Goal: Communication & Community: Answer question/provide support

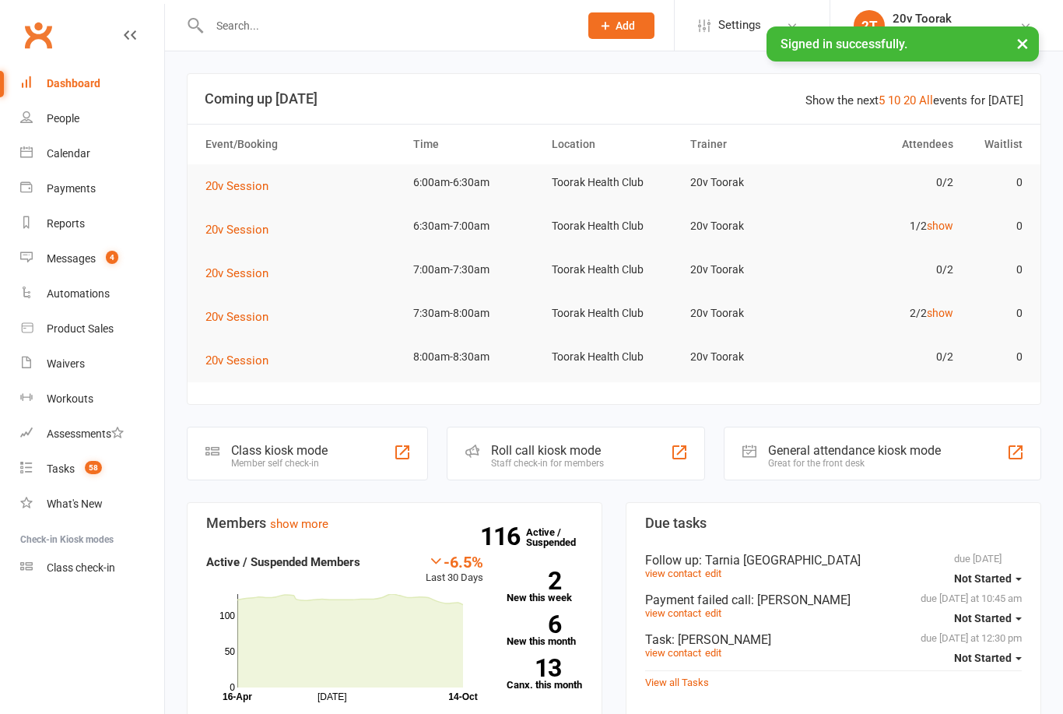
click at [81, 148] on div "Calendar" at bounding box center [69, 153] width 44 height 12
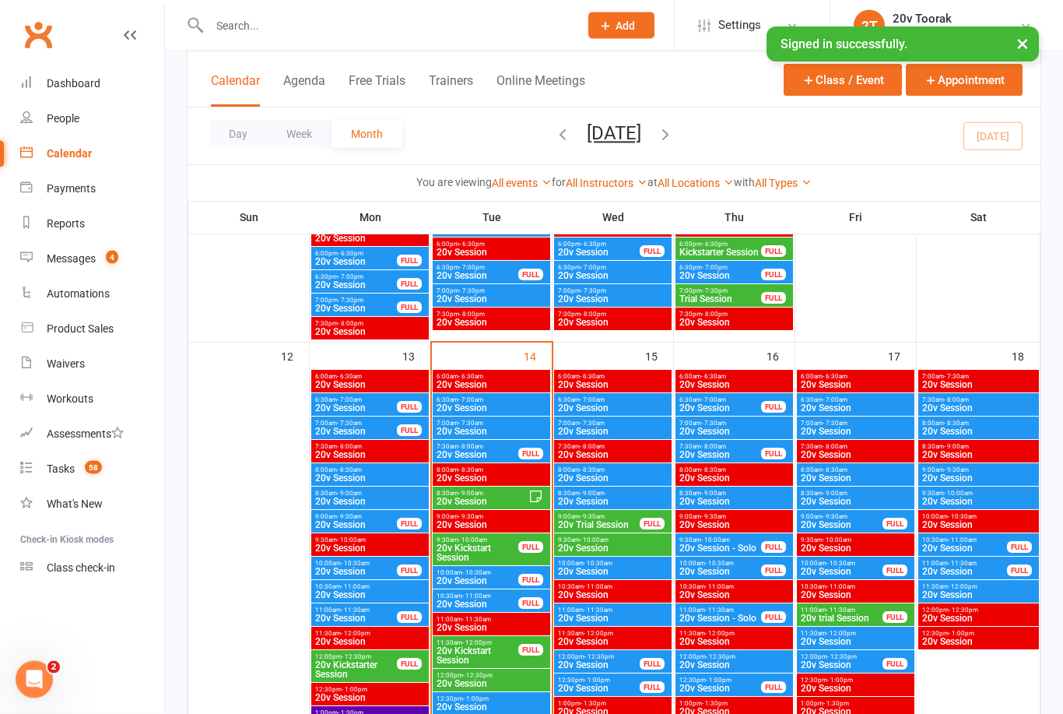
scroll to position [1375, 0]
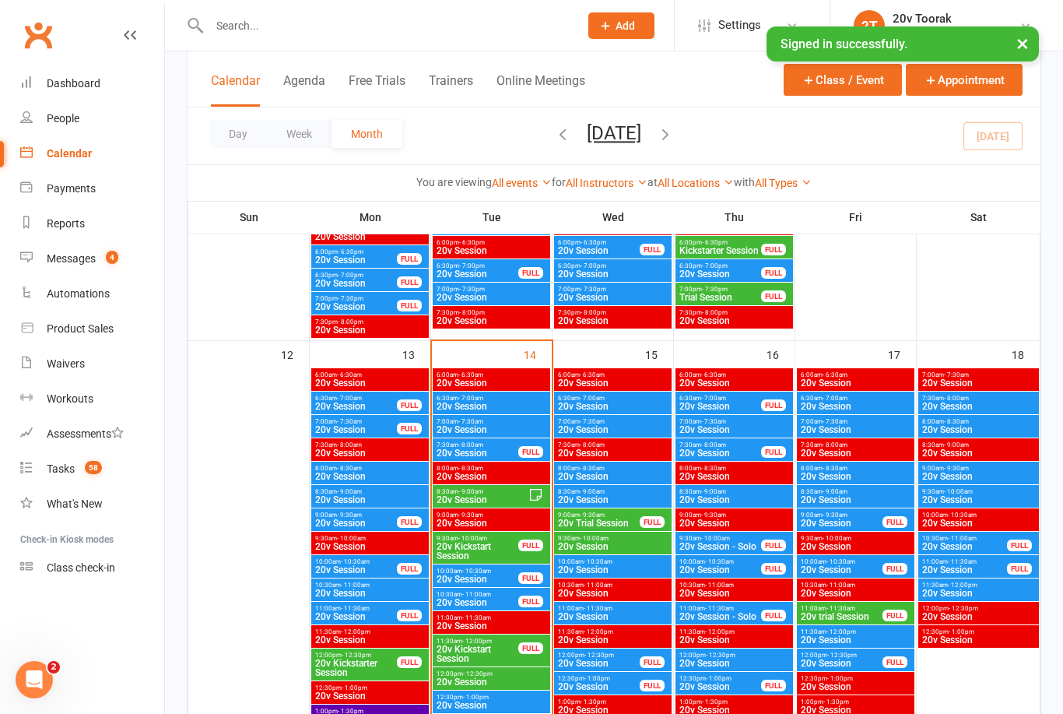
click at [516, 406] on span "20v Session" at bounding box center [491, 406] width 111 height 9
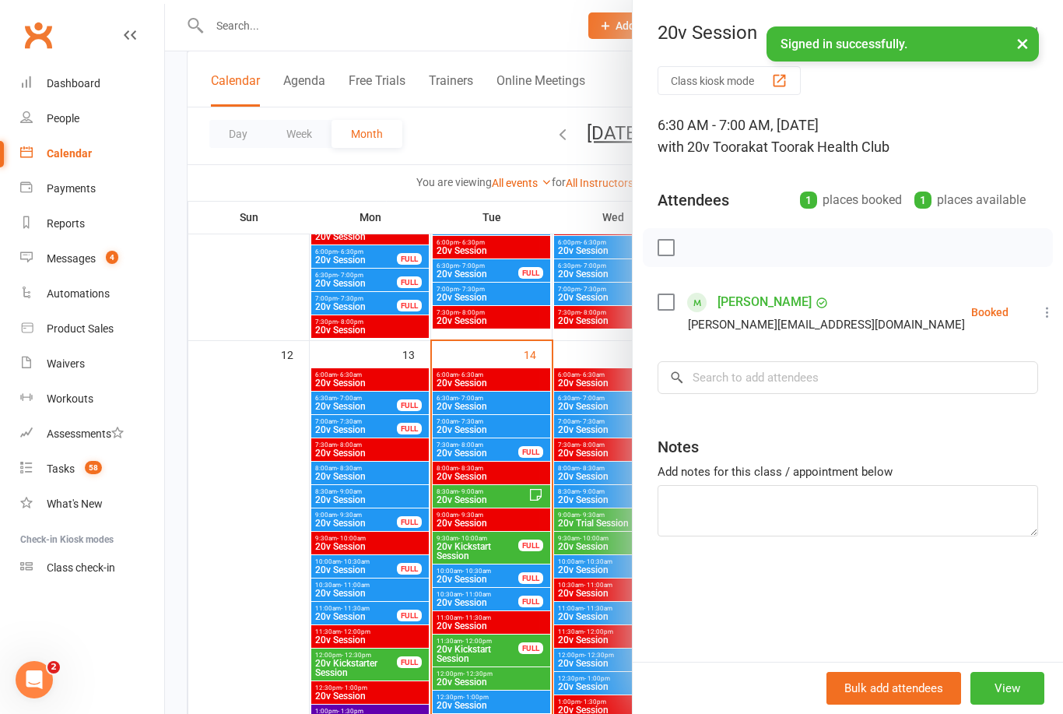
click at [272, 544] on div at bounding box center [614, 357] width 898 height 714
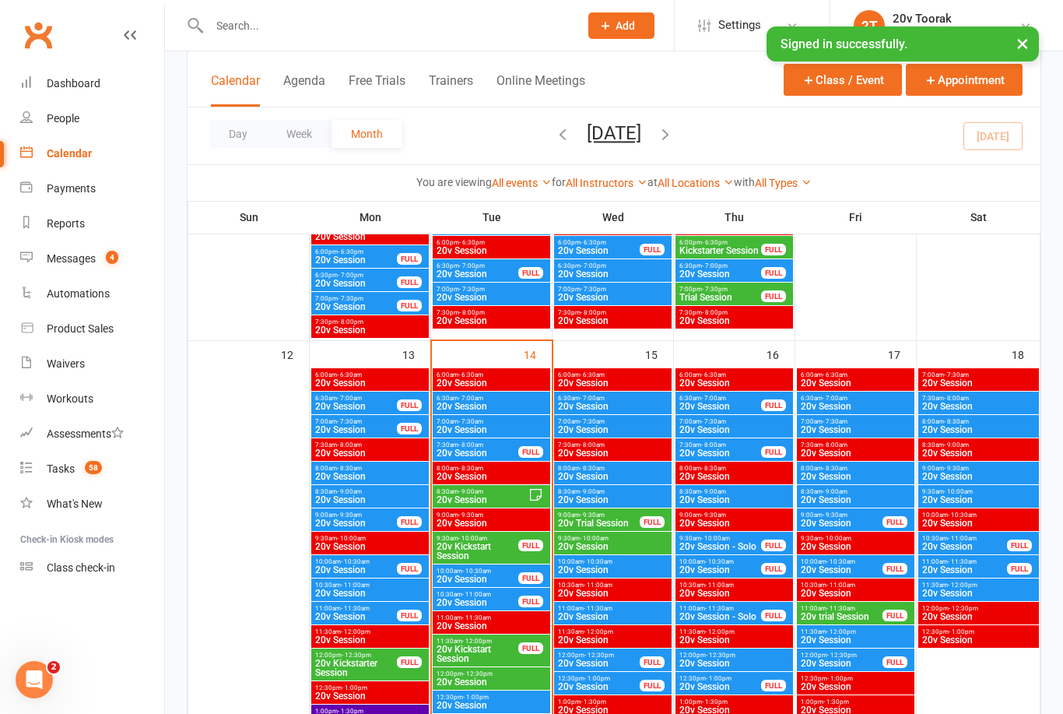
click at [497, 427] on span "20v Session" at bounding box center [491, 429] width 111 height 9
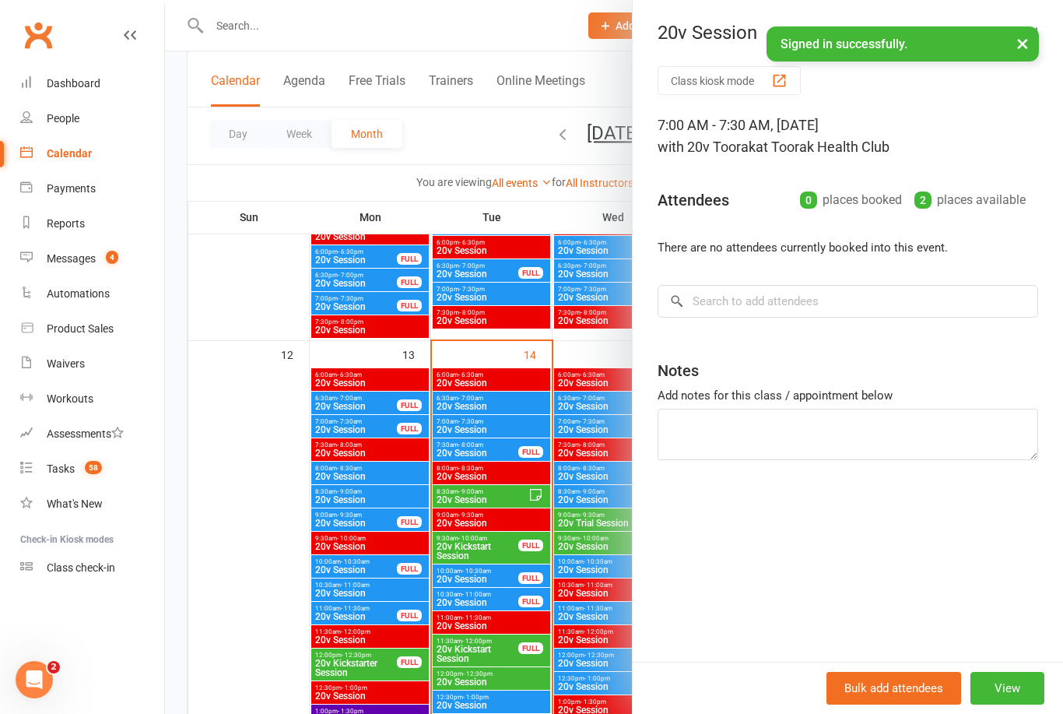
click at [271, 610] on div at bounding box center [614, 357] width 898 height 714
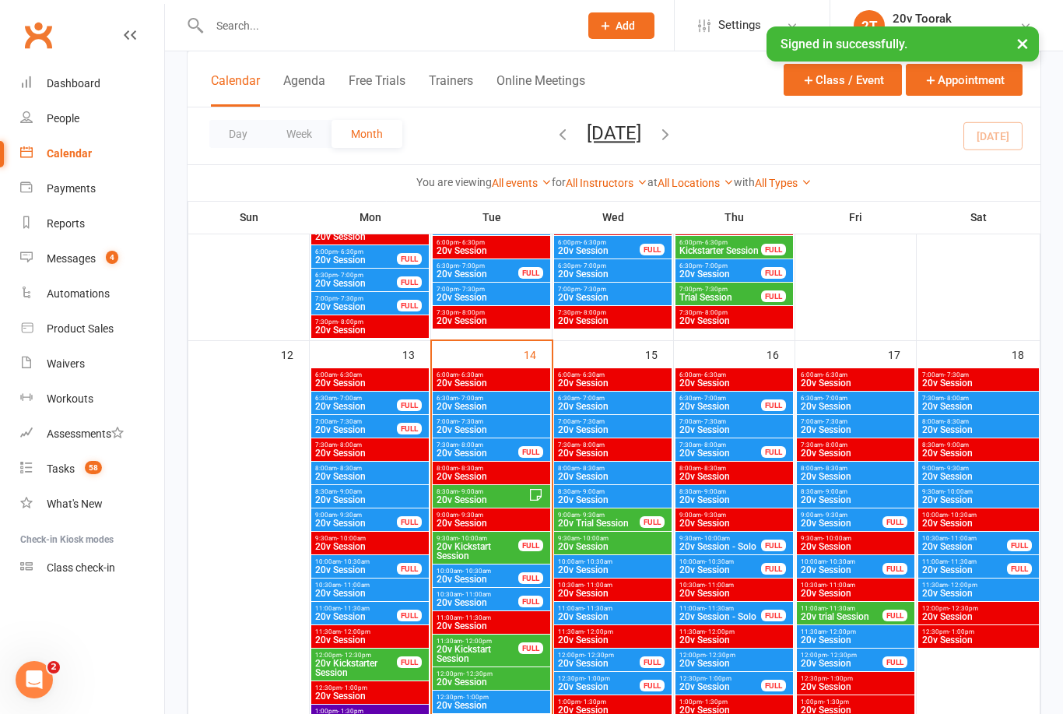
click at [503, 421] on span "7:00am - 7:30am" at bounding box center [491, 421] width 111 height 7
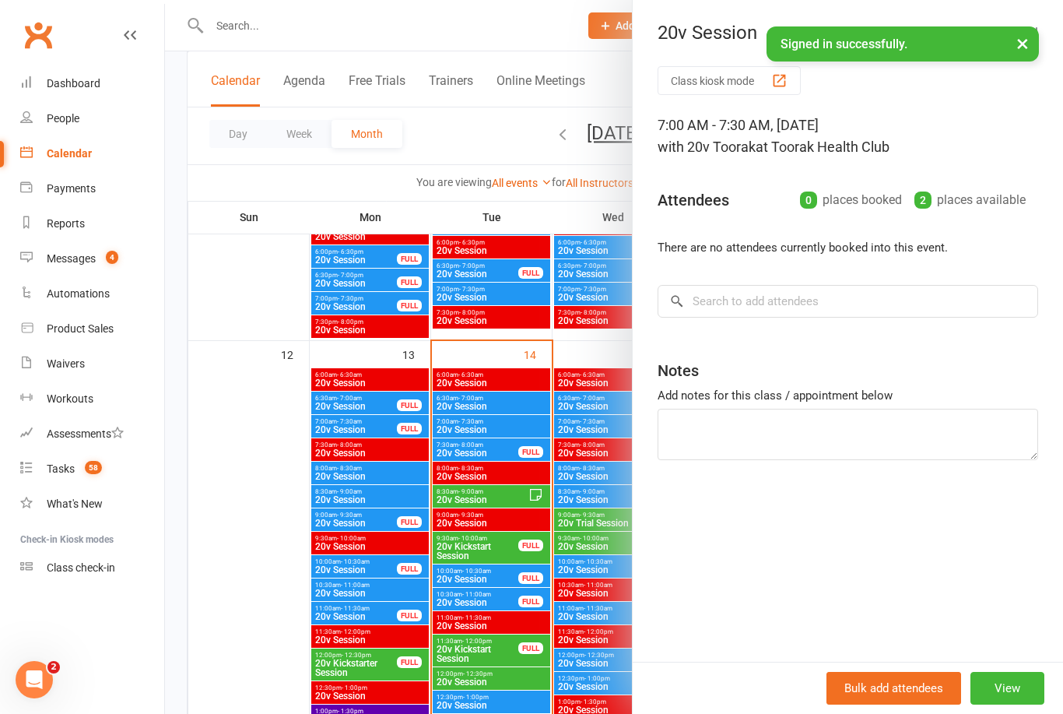
click at [274, 575] on div at bounding box center [614, 357] width 898 height 714
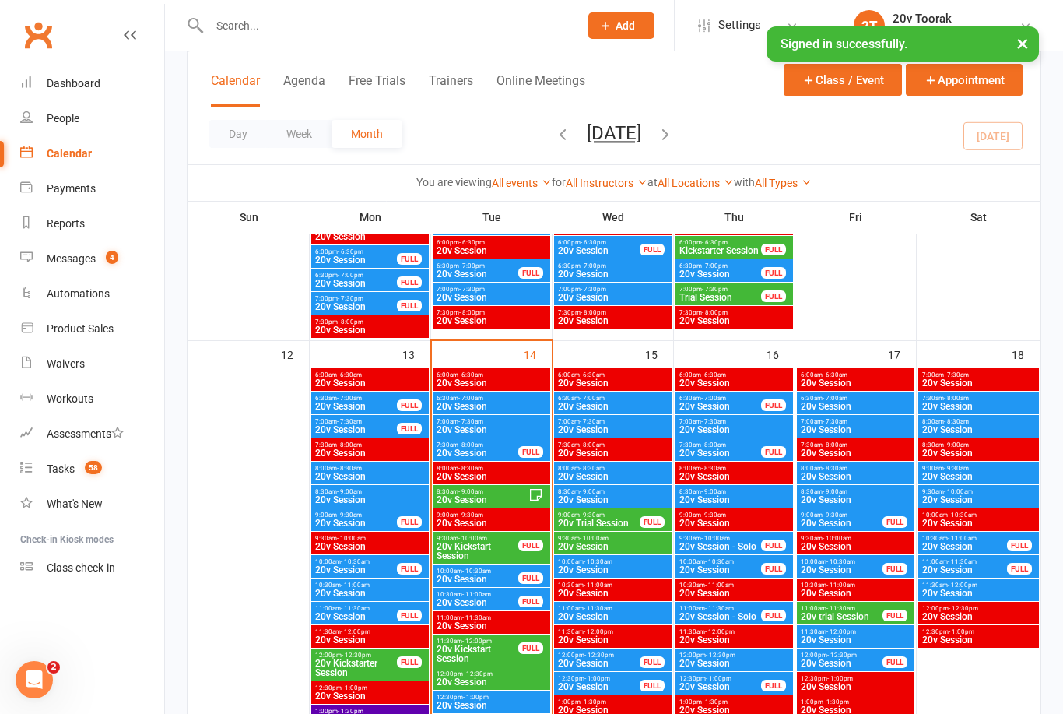
click at [485, 453] on span "20v Session" at bounding box center [477, 452] width 83 height 9
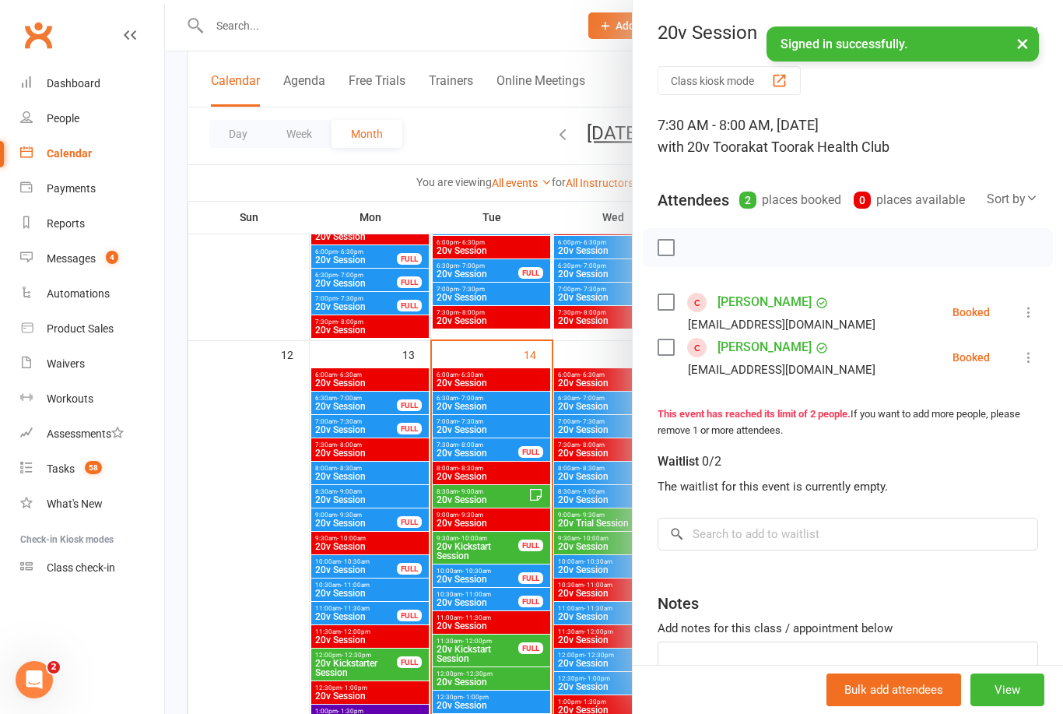
click at [272, 609] on div at bounding box center [614, 357] width 898 height 714
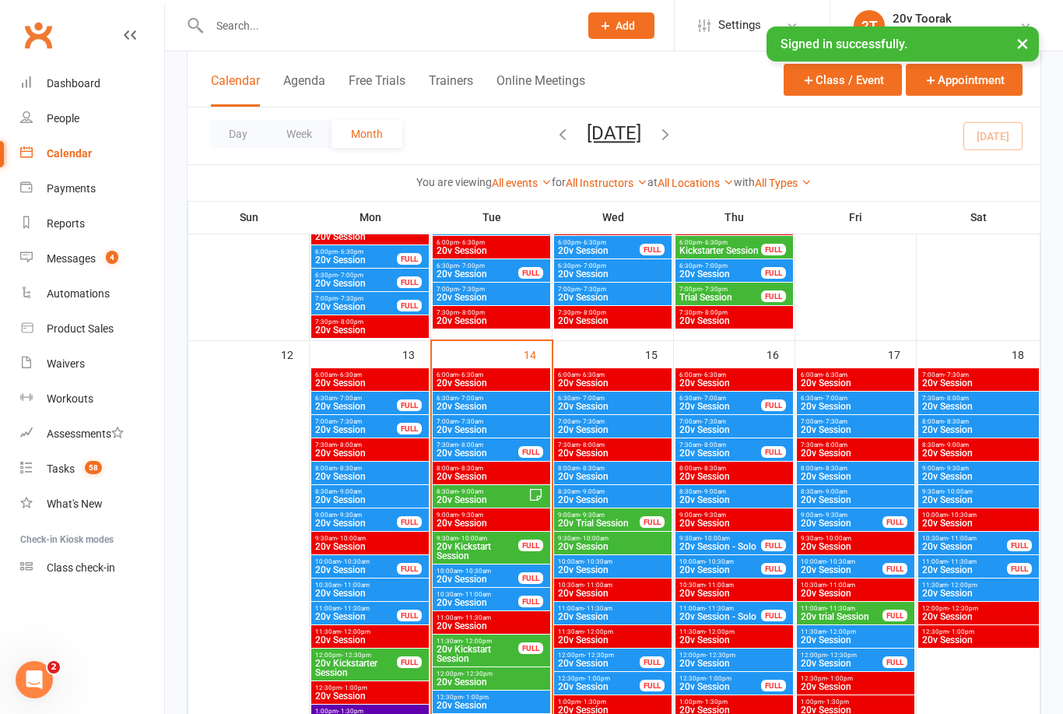
click at [474, 507] on div "8:30am - 9:00am 20v Session" at bounding box center [492, 496] width 118 height 23
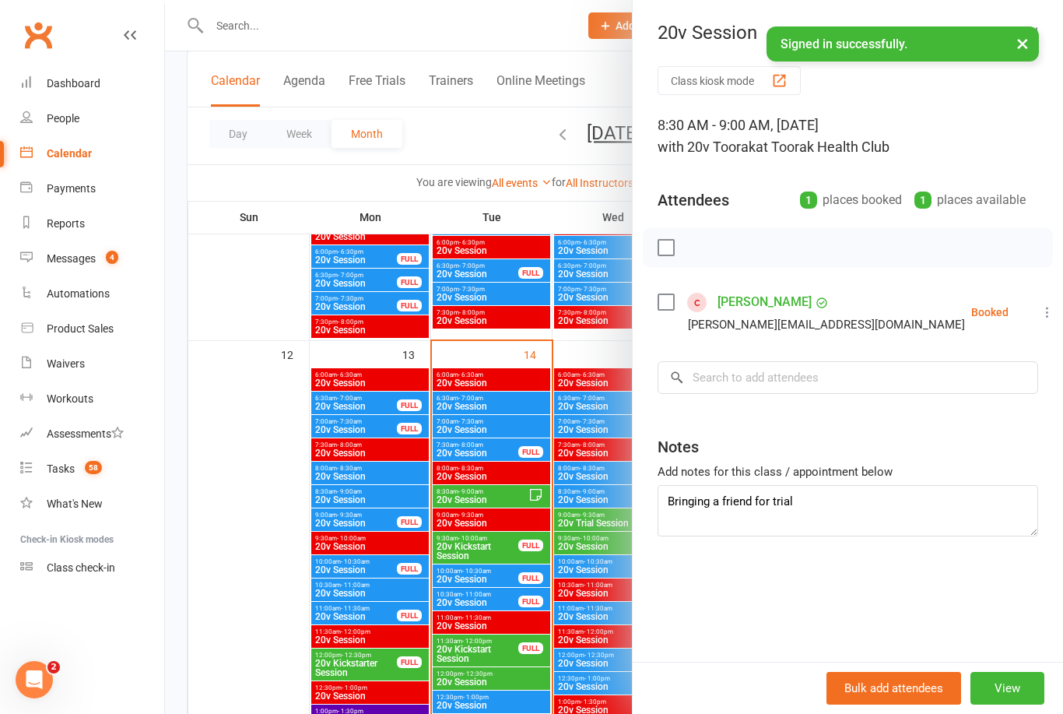
click at [493, 497] on div at bounding box center [614, 357] width 898 height 714
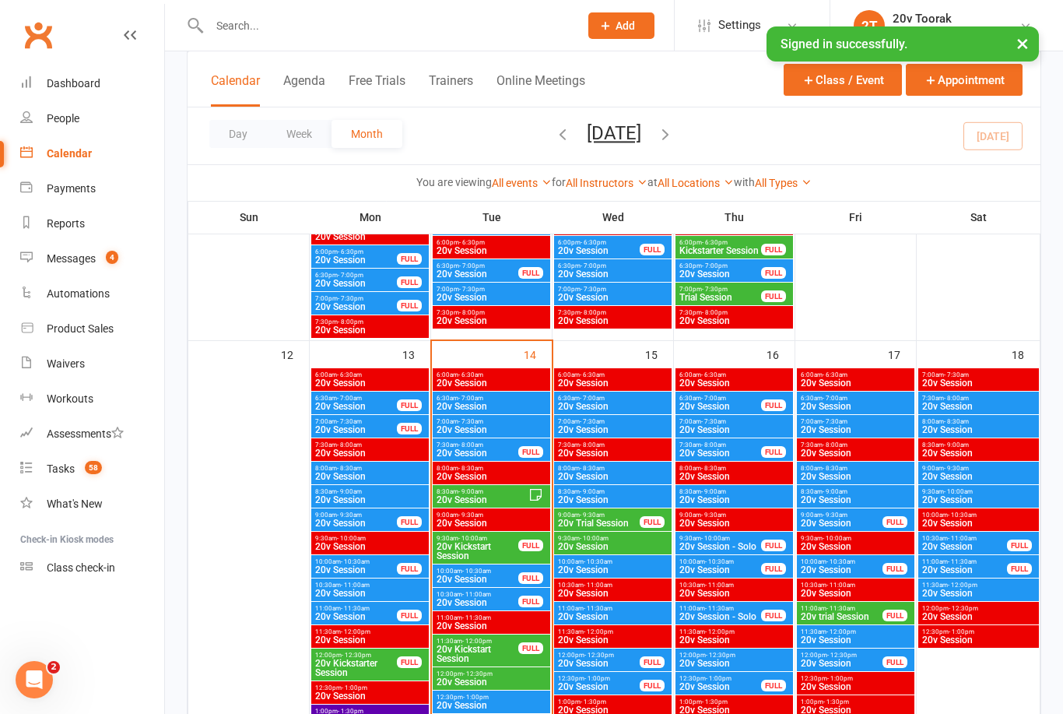
click at [489, 503] on span "20v Session" at bounding box center [482, 499] width 93 height 9
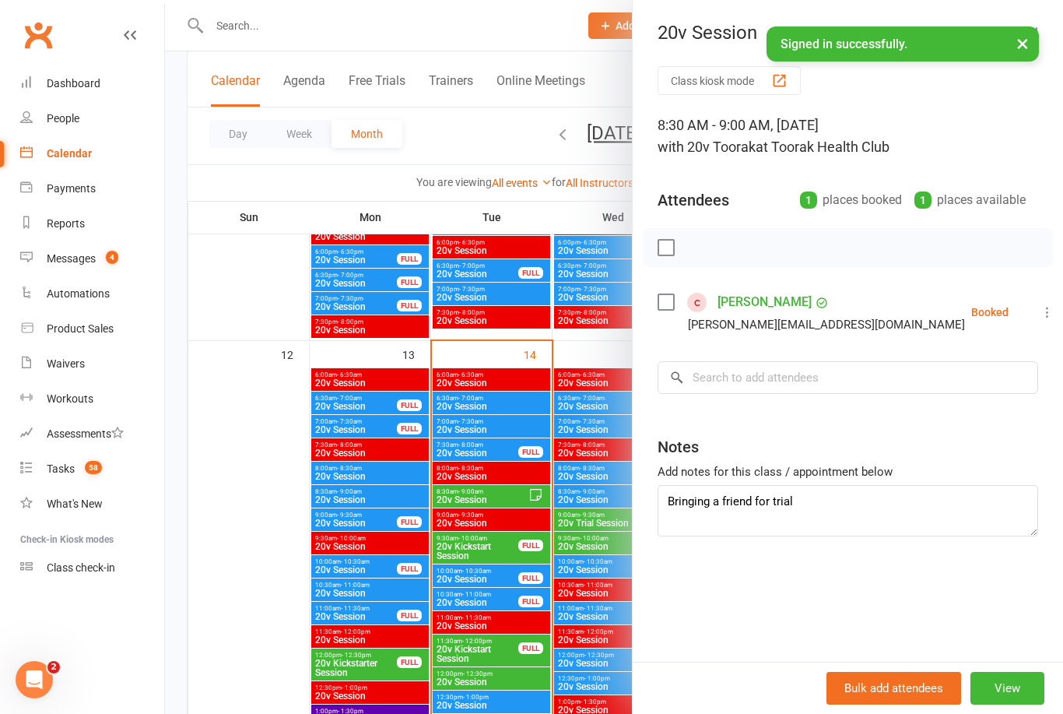
click at [794, 311] on link "[PERSON_NAME]" at bounding box center [765, 302] width 94 height 25
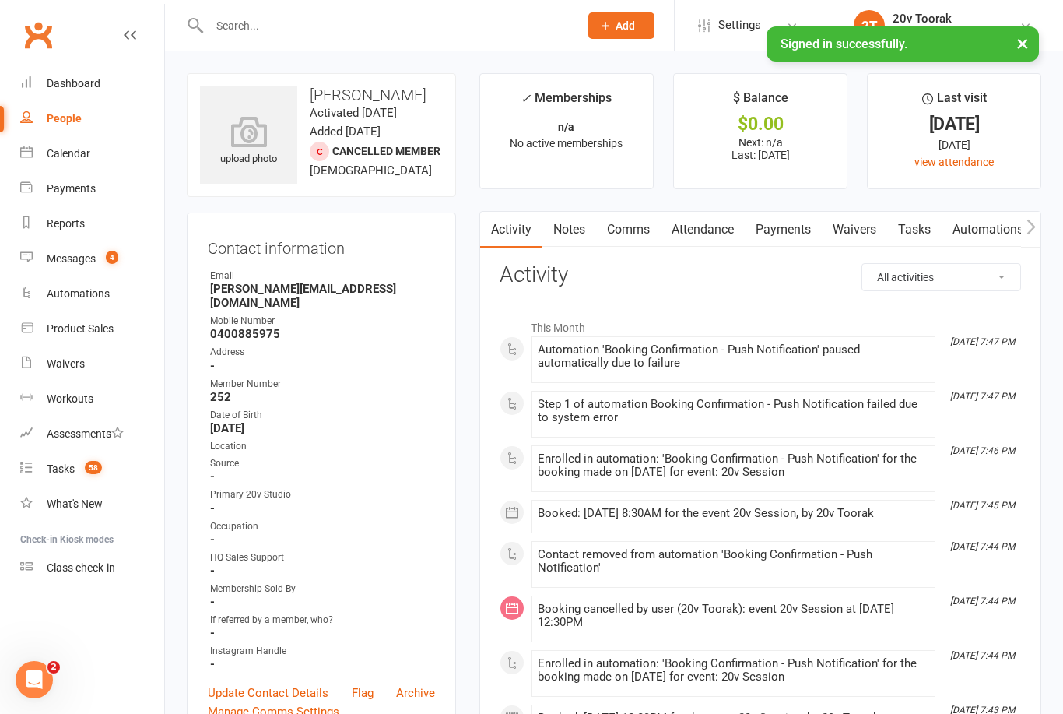
click at [582, 233] on link "Notes" at bounding box center [570, 230] width 54 height 36
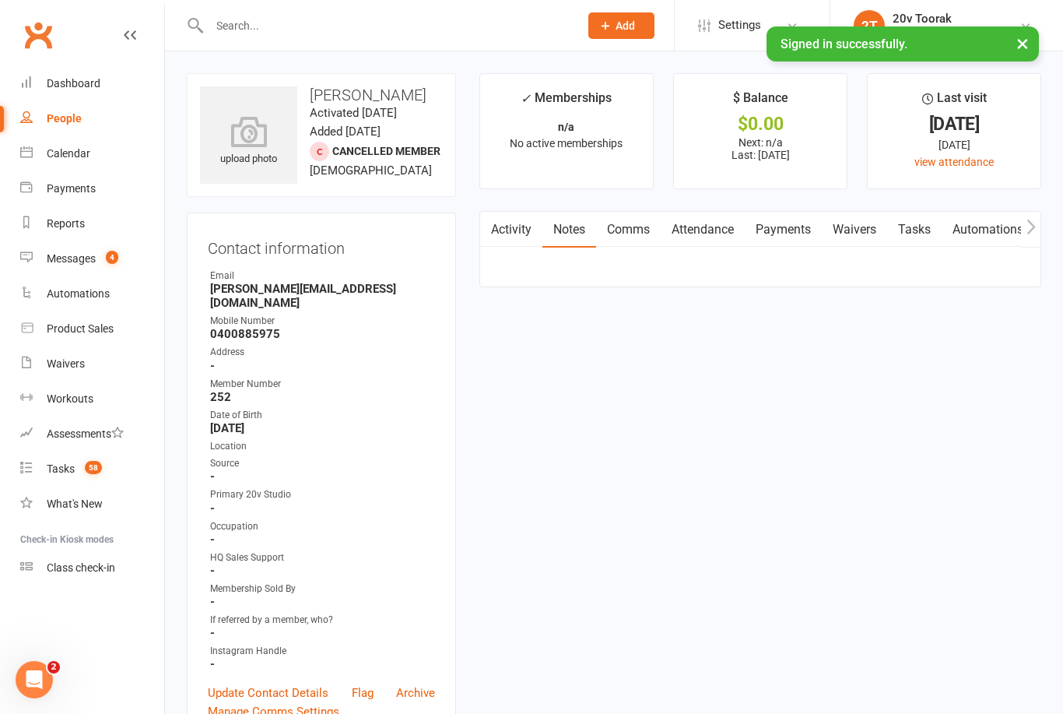
scroll to position [50, 0]
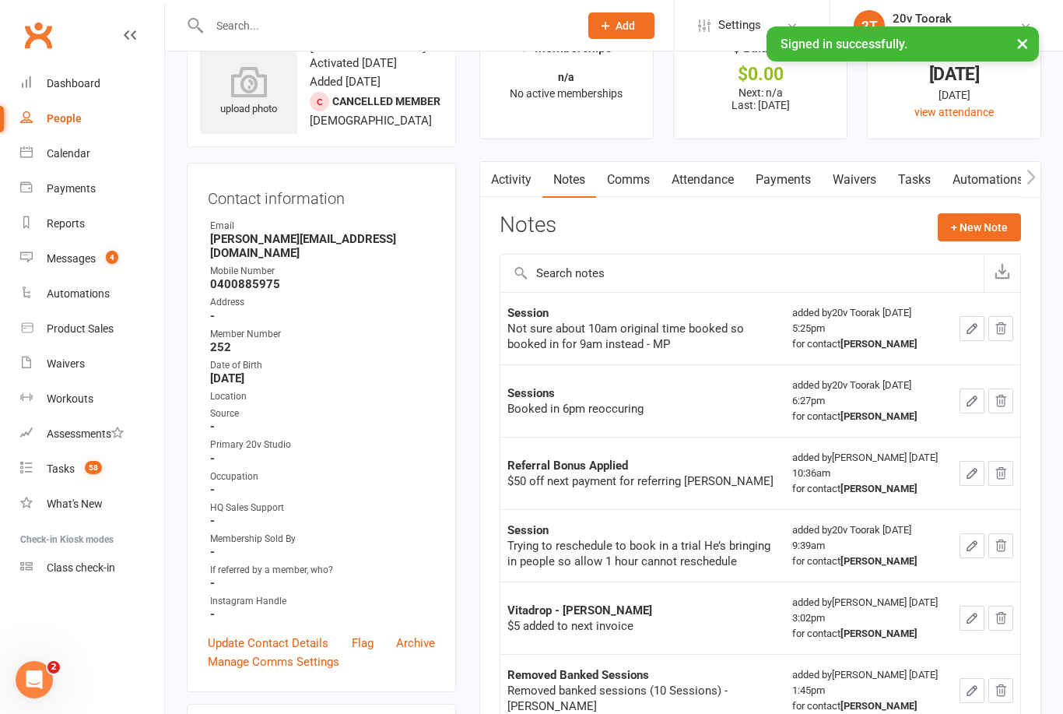
click at [134, 27] on link at bounding box center [130, 49] width 12 height 47
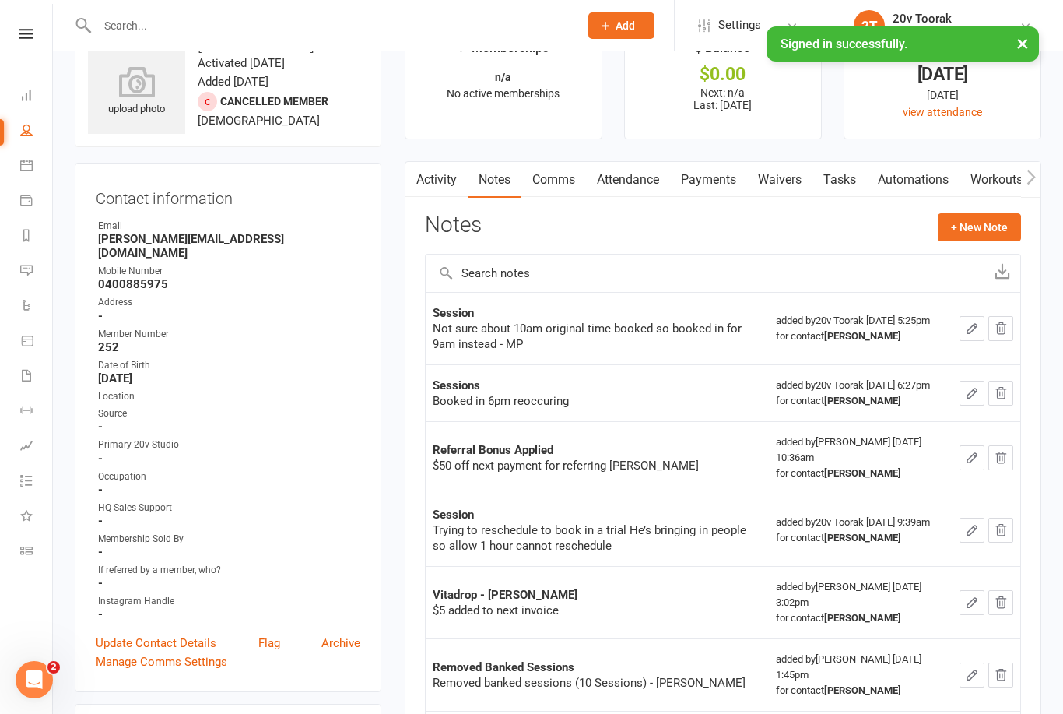
click at [434, 182] on link "Activity" at bounding box center [437, 180] width 62 height 36
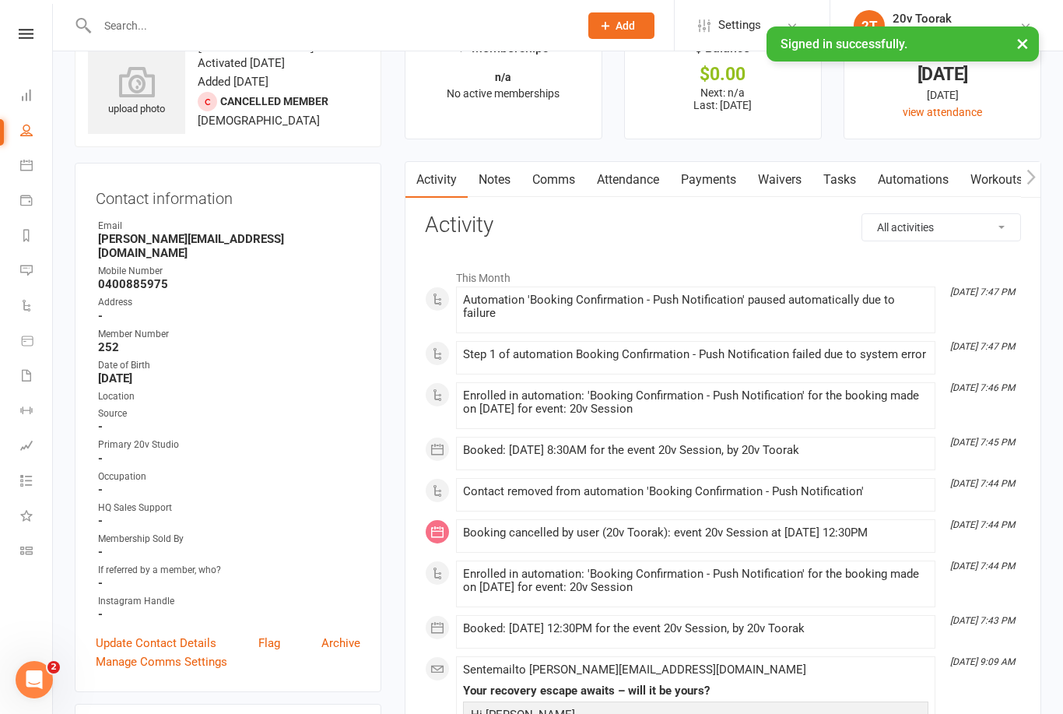
click at [33, 483] on link "Tasks 58" at bounding box center [36, 482] width 32 height 35
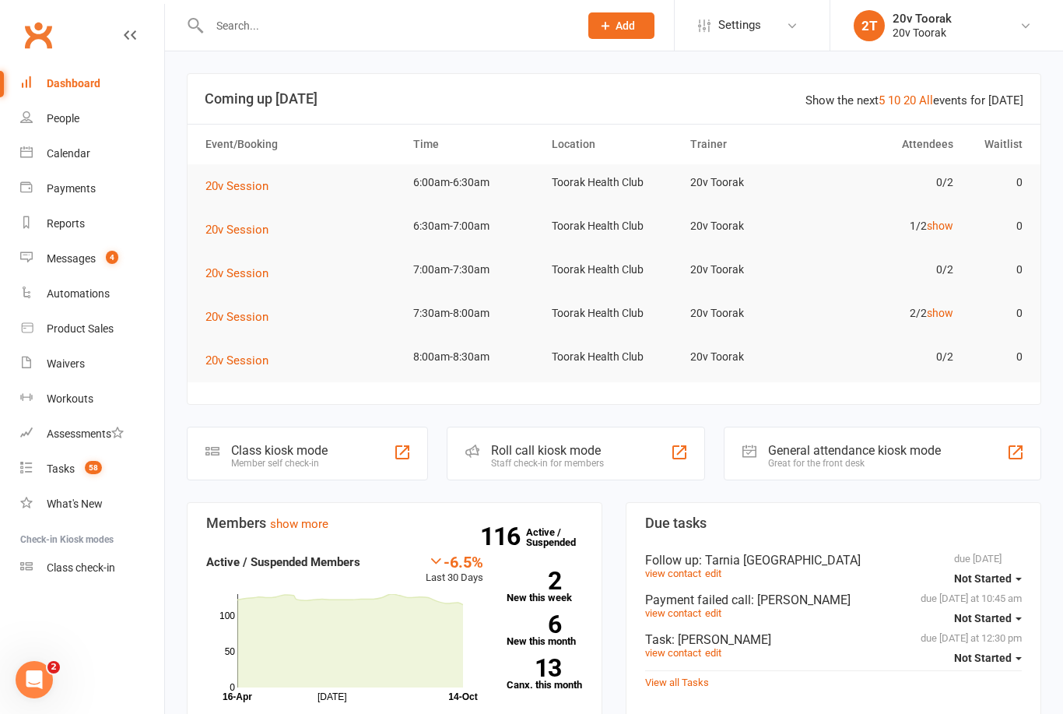
click at [97, 156] on link "Calendar" at bounding box center [92, 153] width 144 height 35
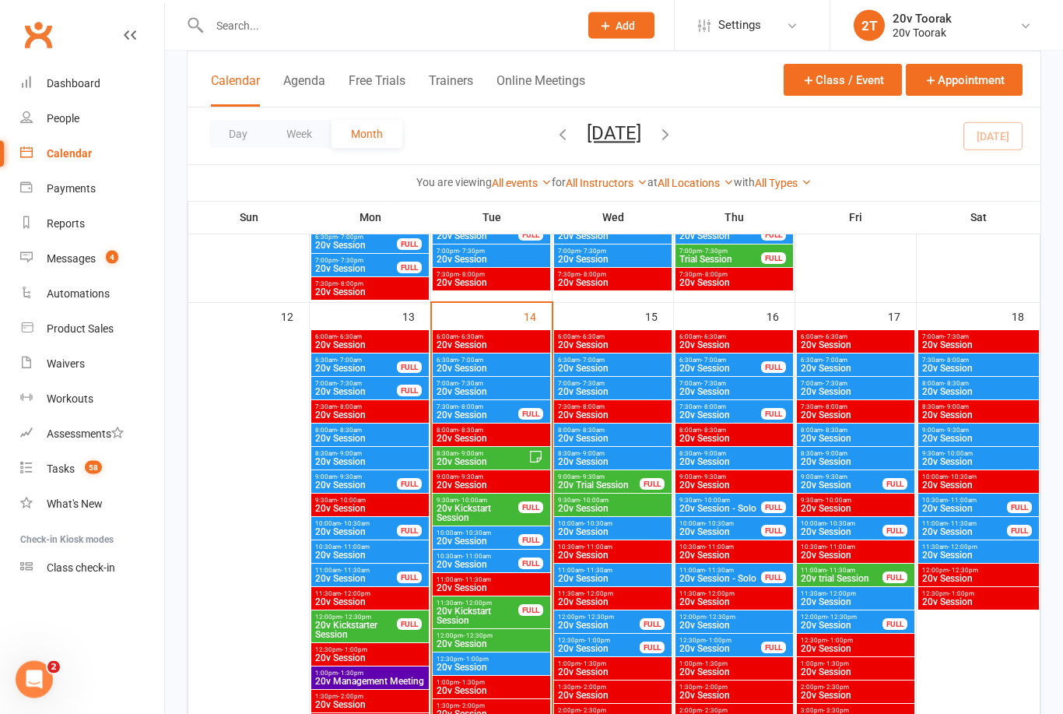
scroll to position [1413, 0]
click at [499, 458] on span "20v Session" at bounding box center [482, 461] width 93 height 9
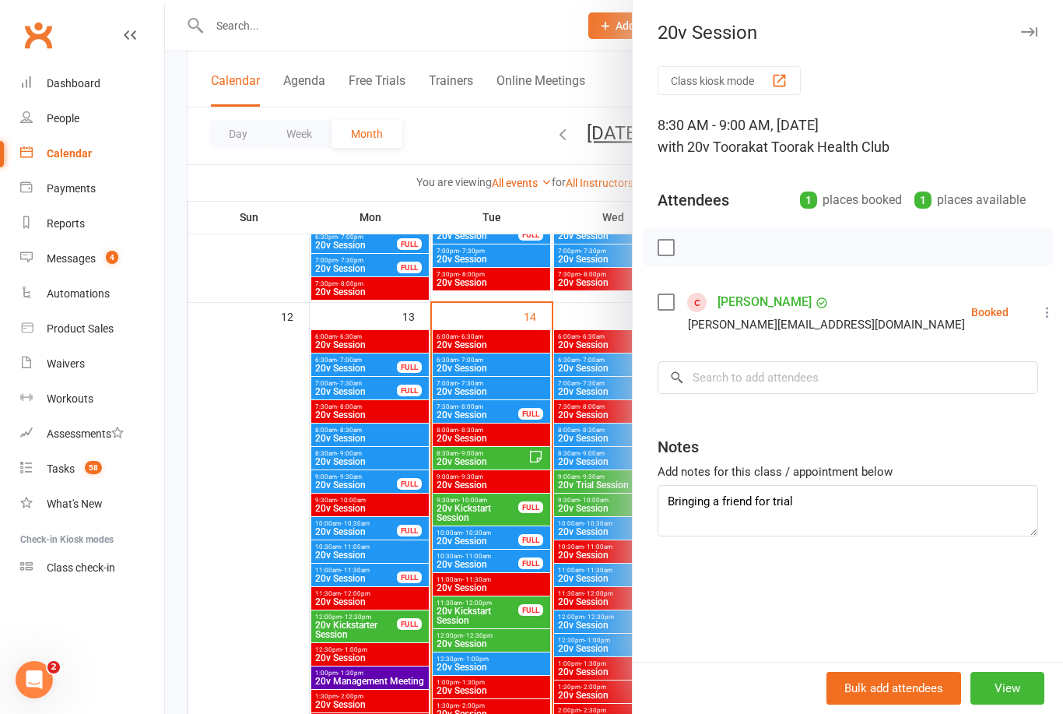
click at [493, 508] on div at bounding box center [614, 357] width 898 height 714
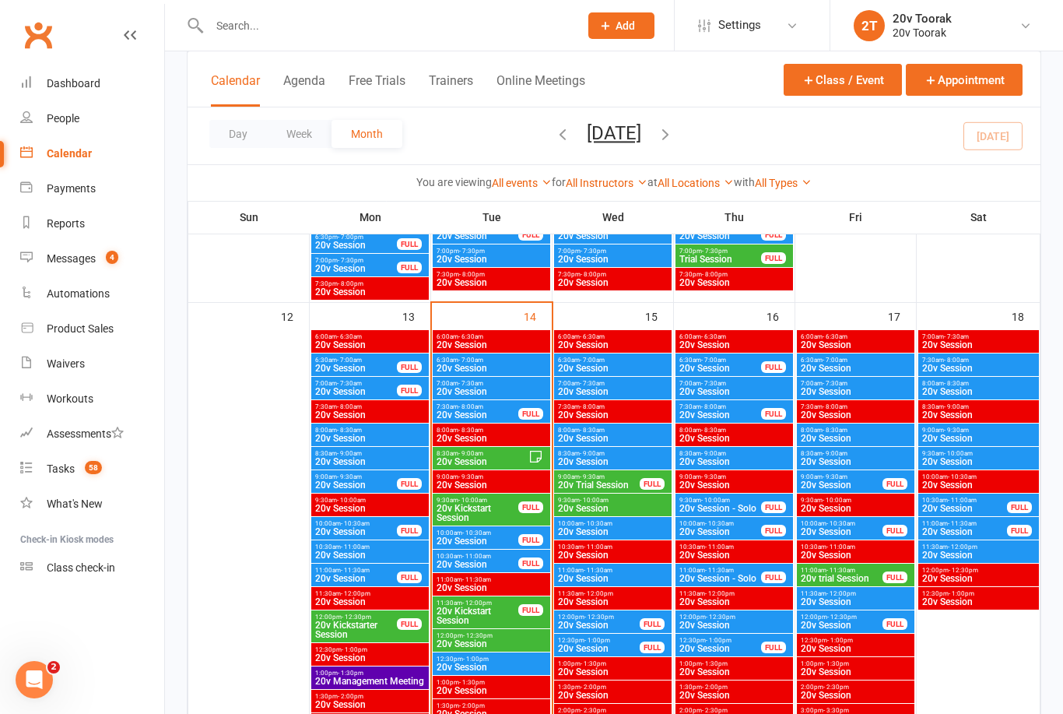
click at [489, 507] on span "20v Kickstart Session" at bounding box center [477, 513] width 83 height 19
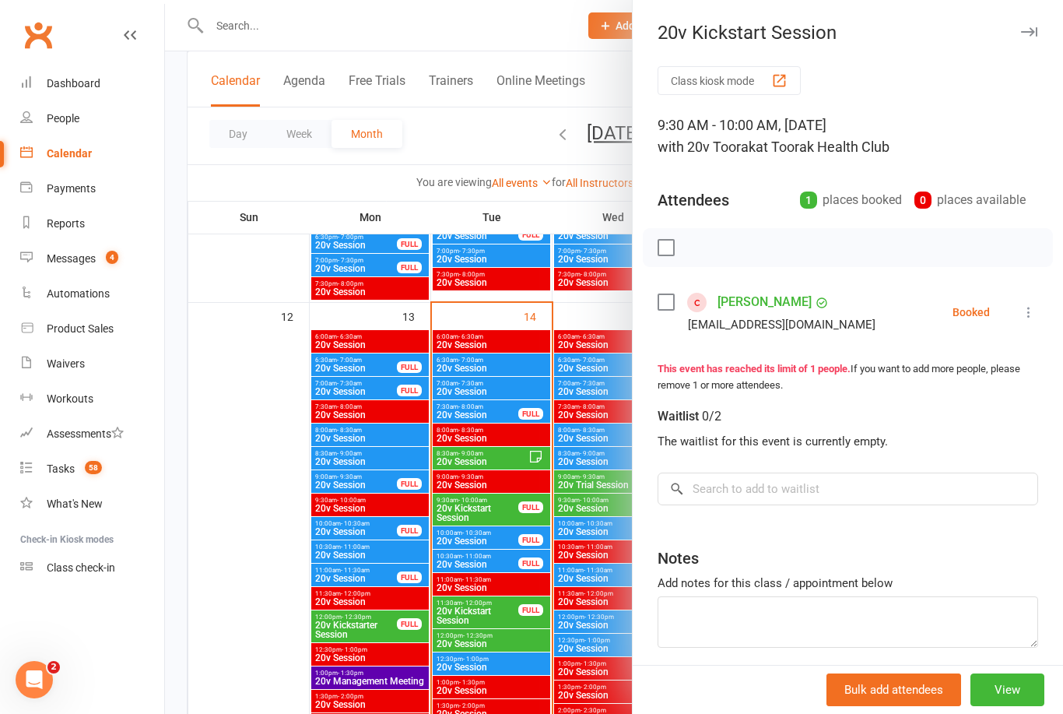
click at [500, 462] on div at bounding box center [614, 357] width 898 height 714
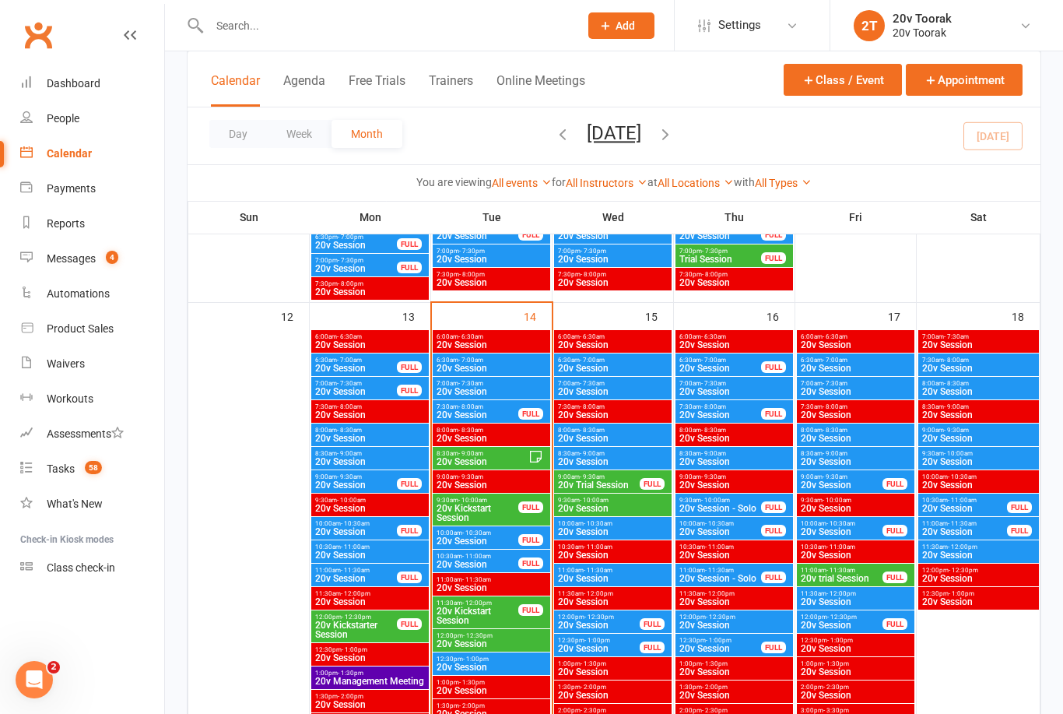
click at [477, 508] on span "20v Kickstart Session" at bounding box center [477, 513] width 83 height 19
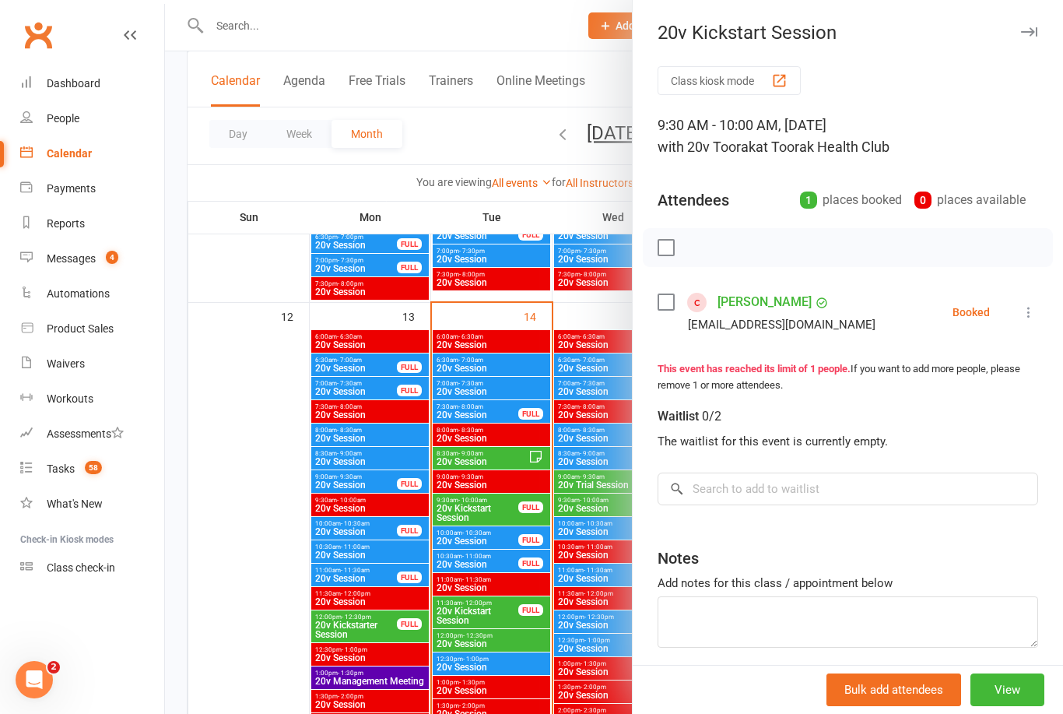
click at [469, 540] on div at bounding box center [614, 357] width 898 height 714
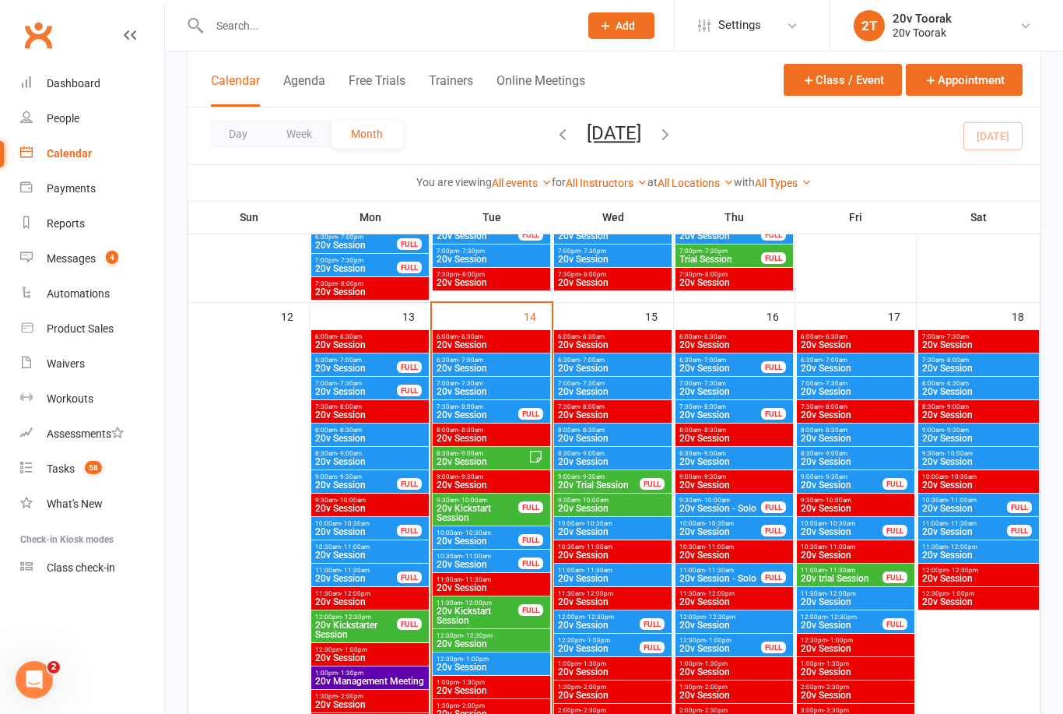
click at [483, 541] on span "20v Session" at bounding box center [477, 540] width 83 height 9
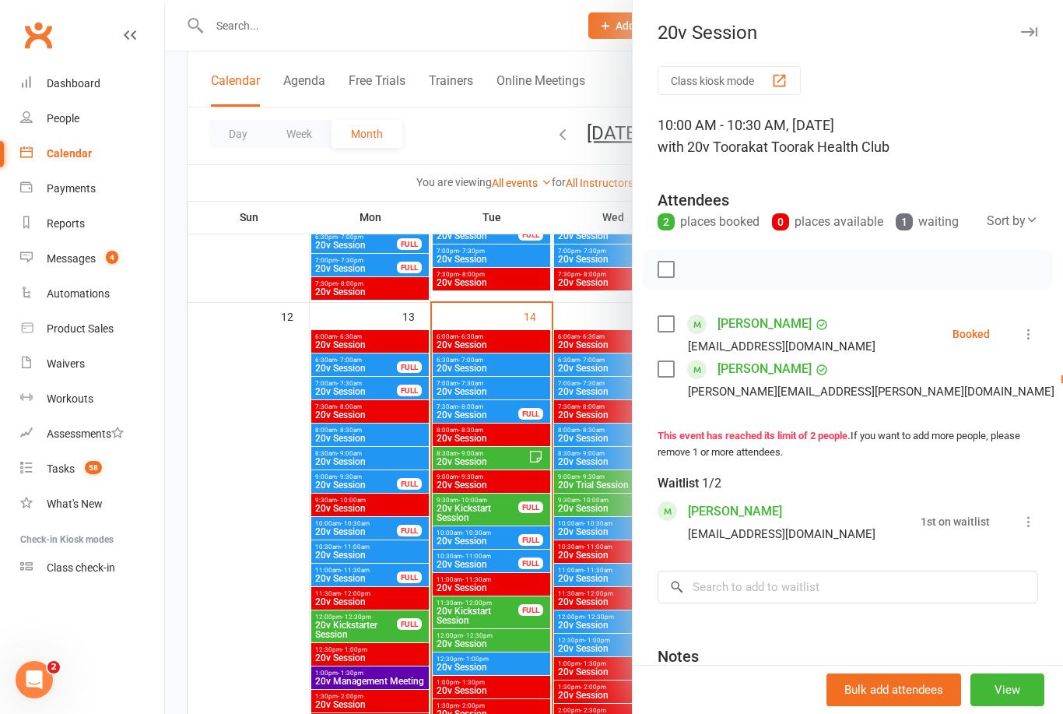
click at [277, 624] on div at bounding box center [614, 357] width 898 height 714
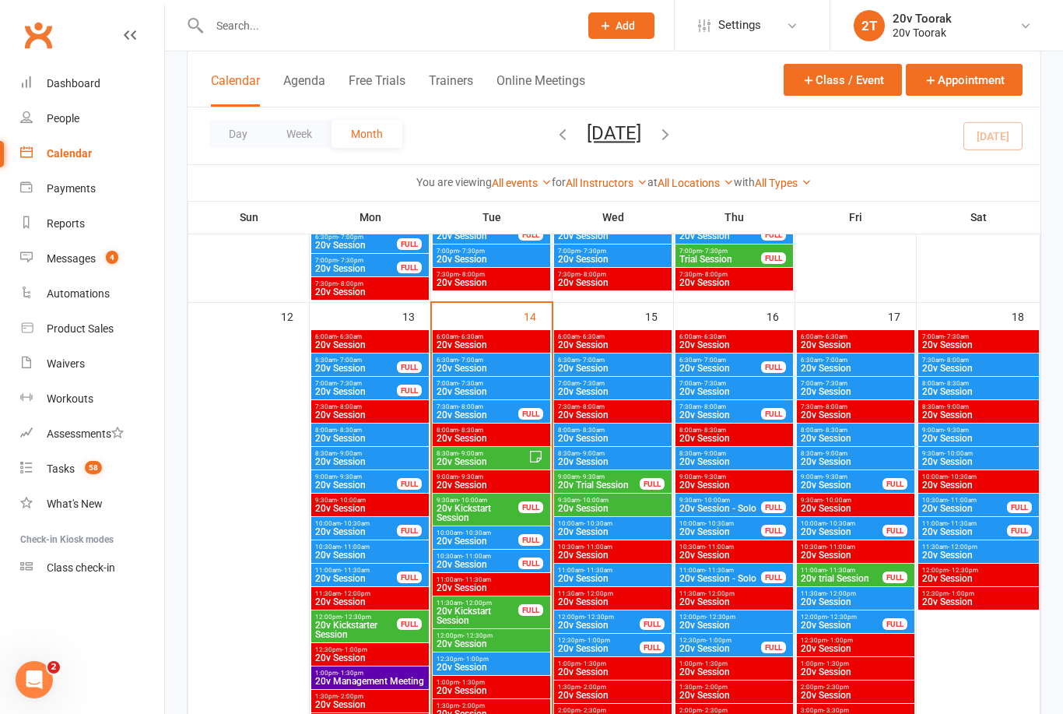
click at [487, 536] on span "20v Session" at bounding box center [477, 540] width 83 height 9
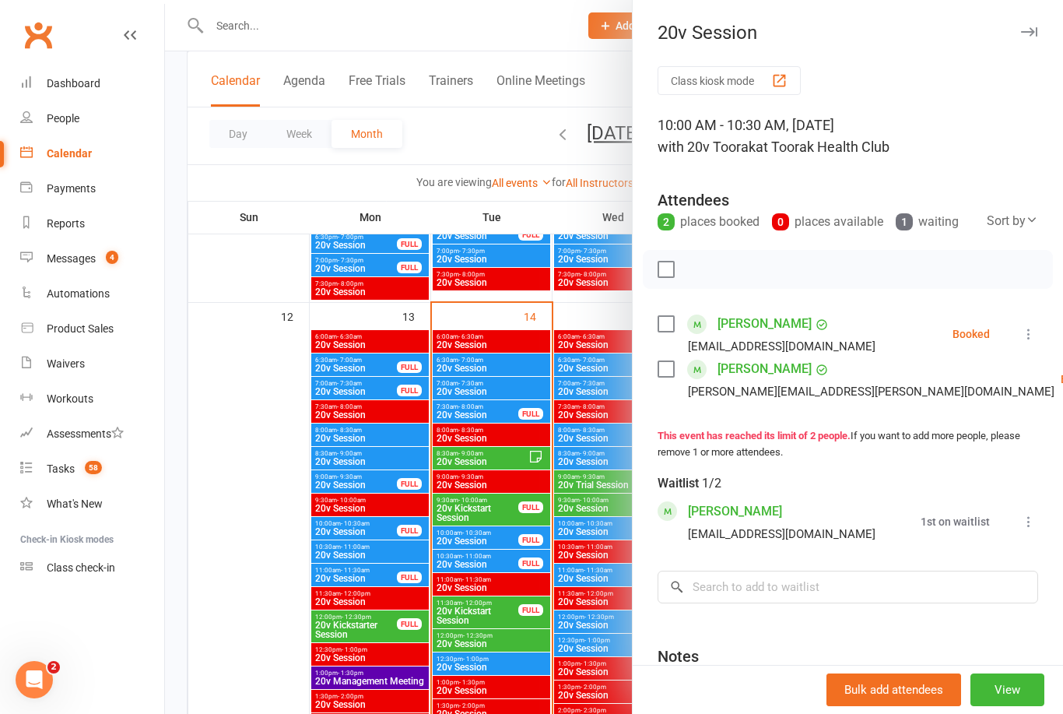
click at [272, 634] on div at bounding box center [614, 357] width 898 height 714
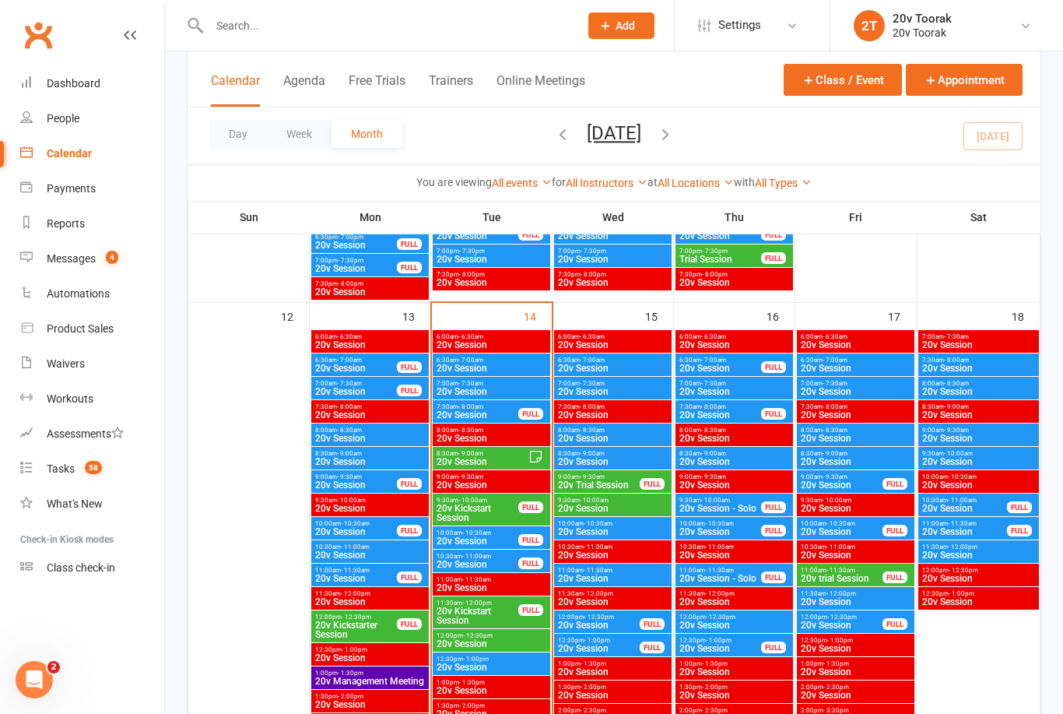
click at [473, 566] on span "20v Session" at bounding box center [477, 564] width 83 height 9
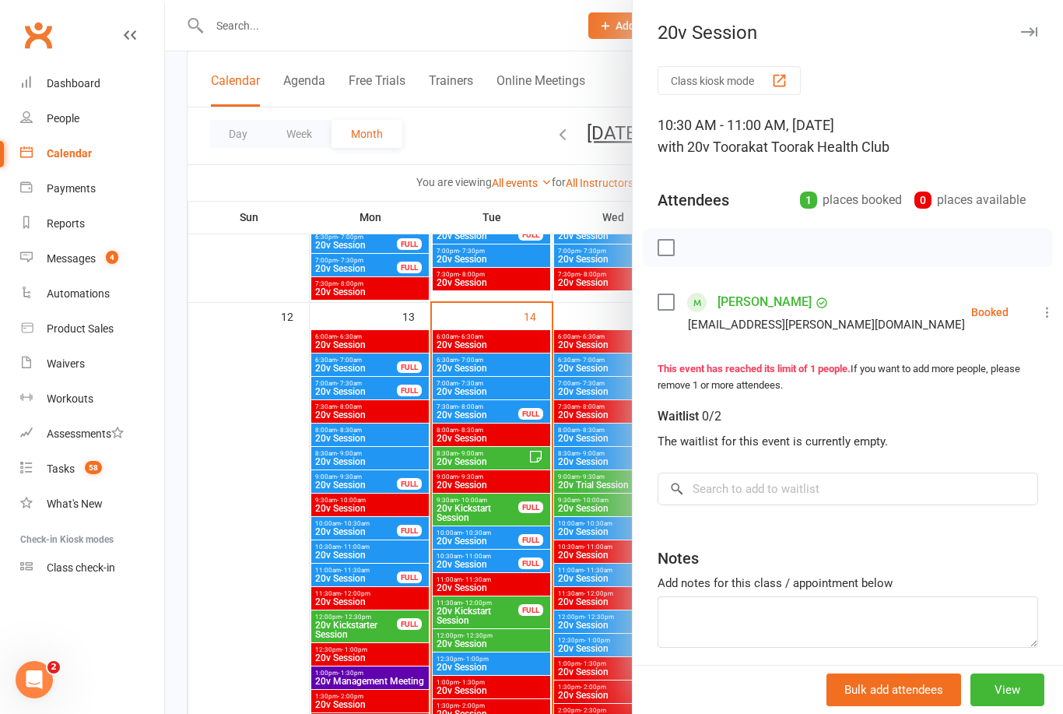
click at [262, 661] on div at bounding box center [614, 357] width 898 height 714
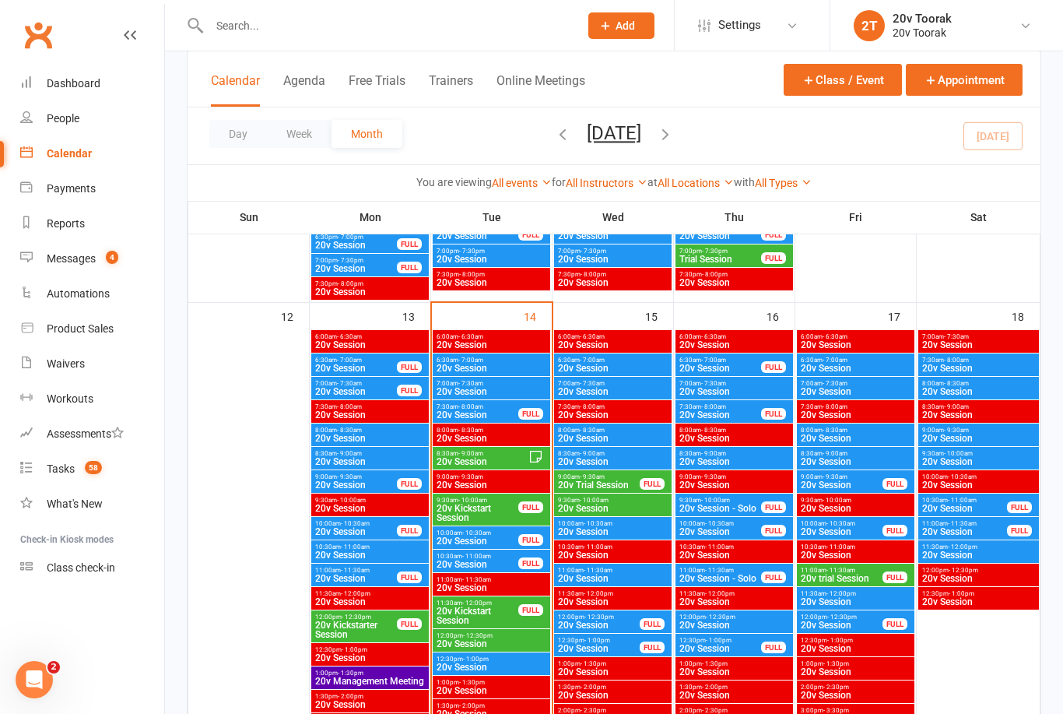
click at [490, 621] on span "20v Kickstart Session" at bounding box center [477, 615] width 83 height 19
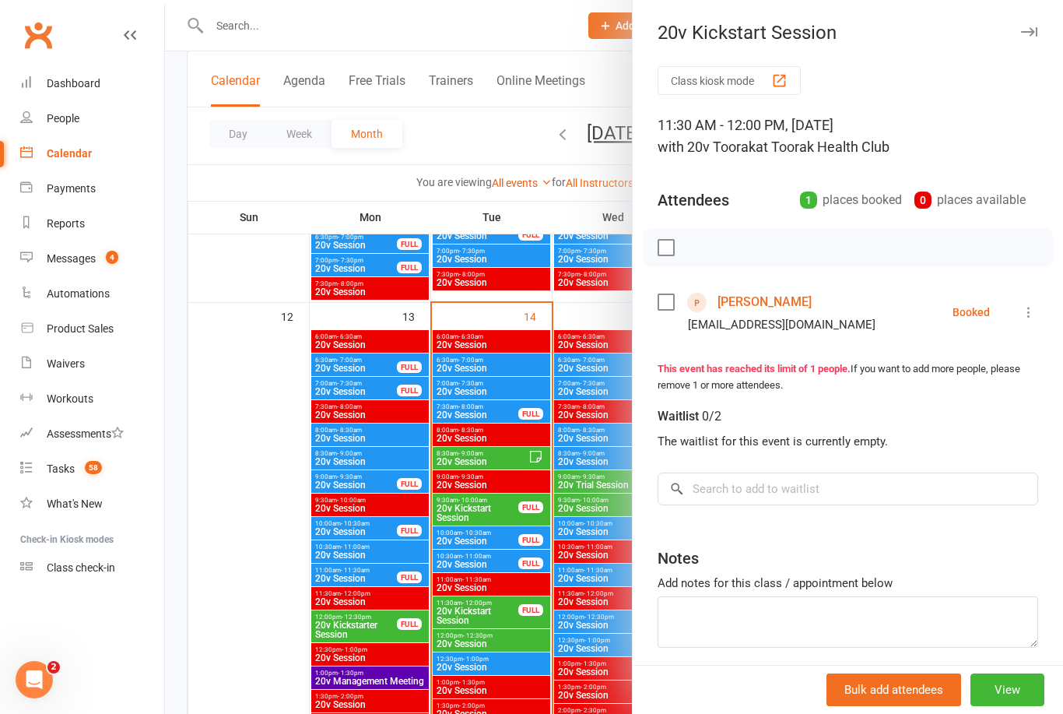
click at [267, 679] on div at bounding box center [614, 357] width 898 height 714
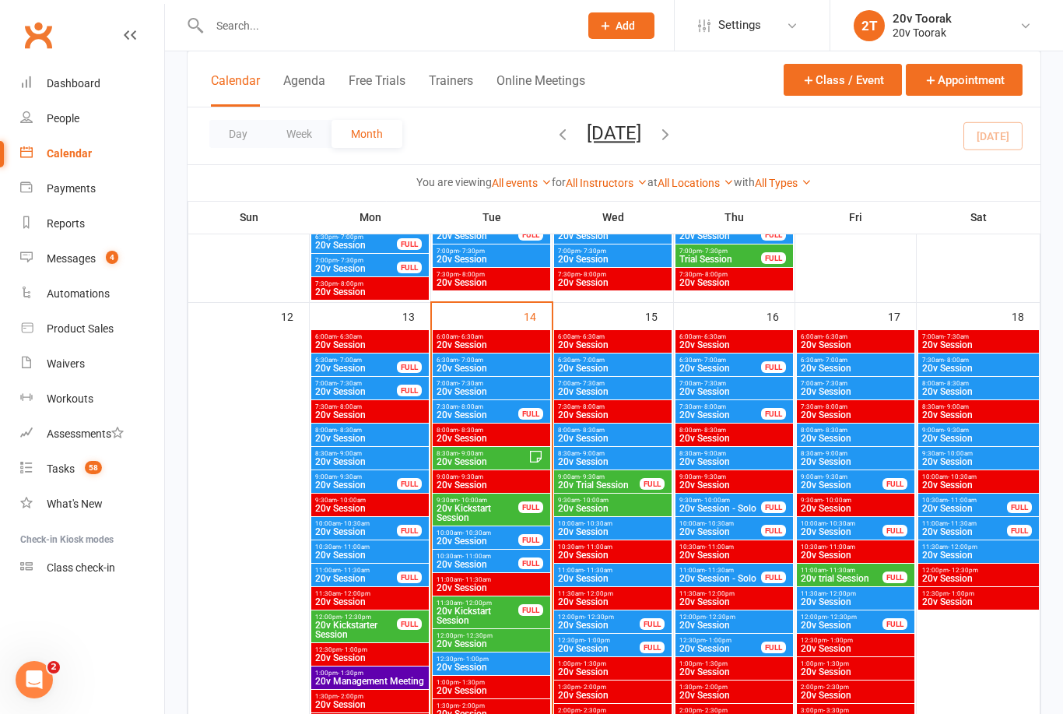
click at [469, 641] on span "20v Session" at bounding box center [491, 643] width 111 height 9
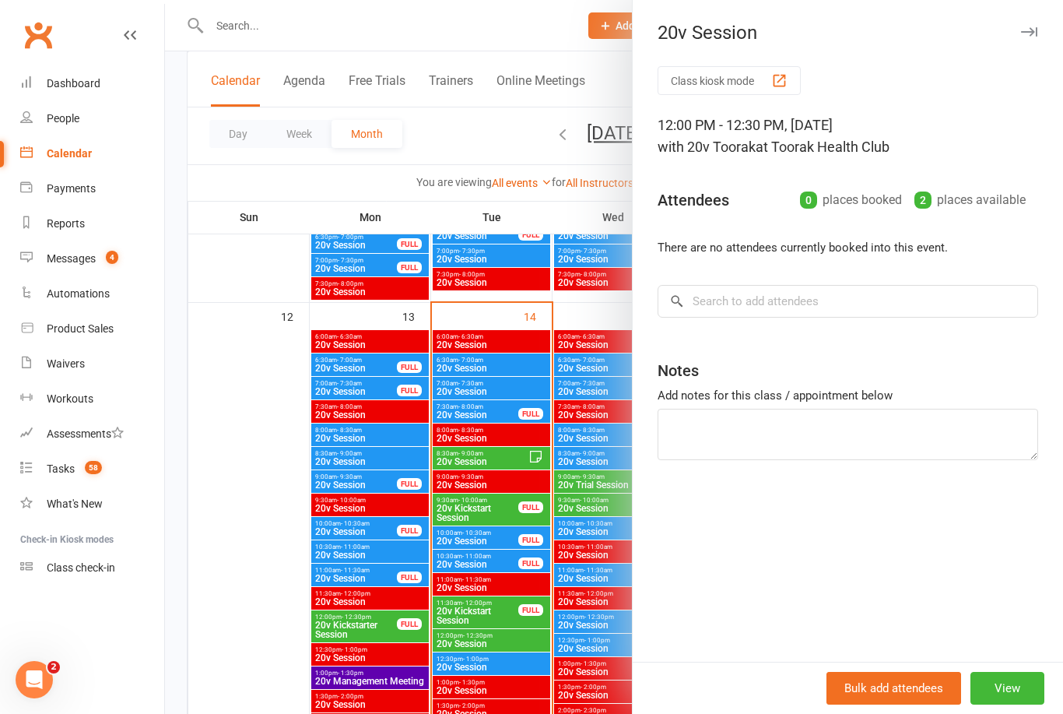
click at [284, 673] on div at bounding box center [614, 357] width 898 height 714
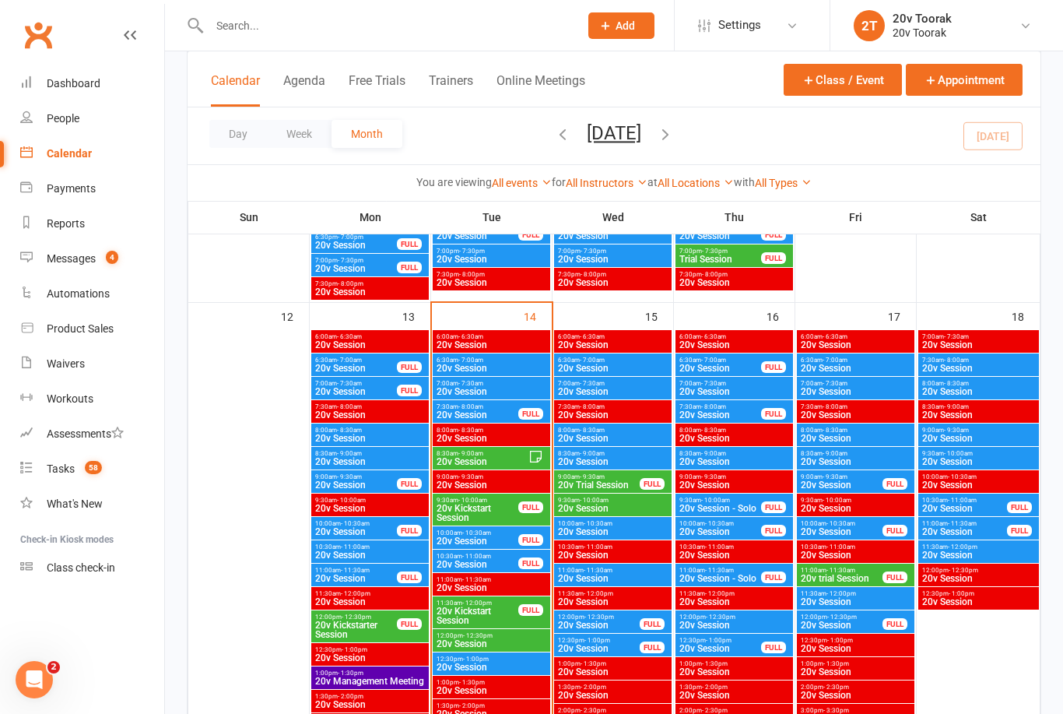
click at [488, 389] on span "20v Session" at bounding box center [491, 391] width 111 height 9
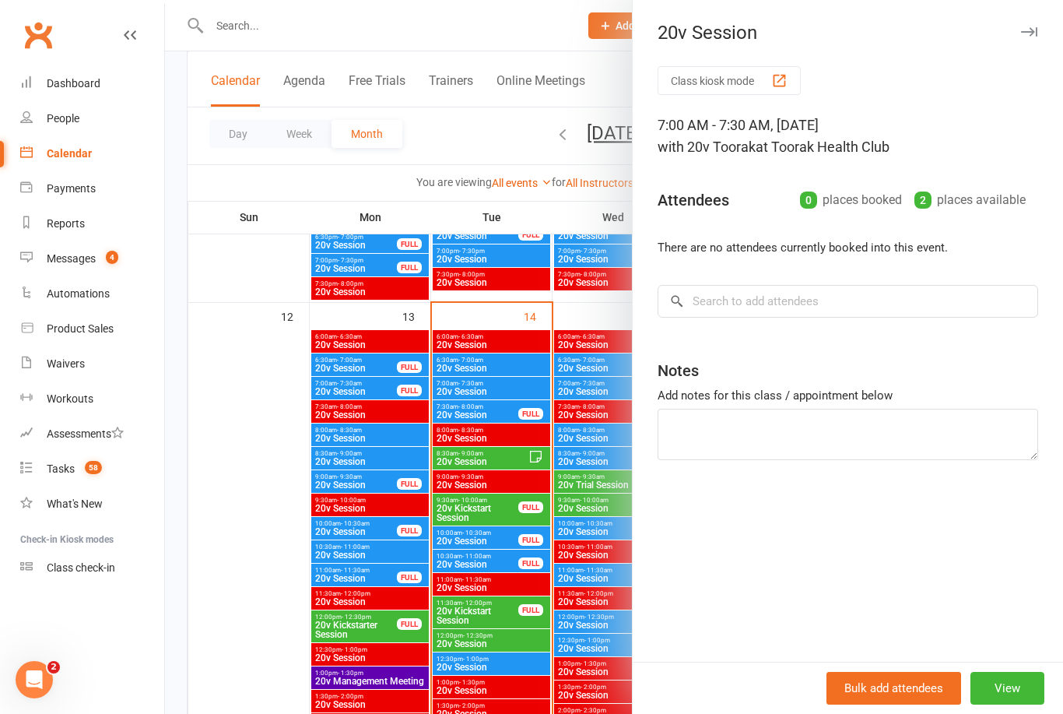
click at [265, 579] on div at bounding box center [614, 357] width 898 height 714
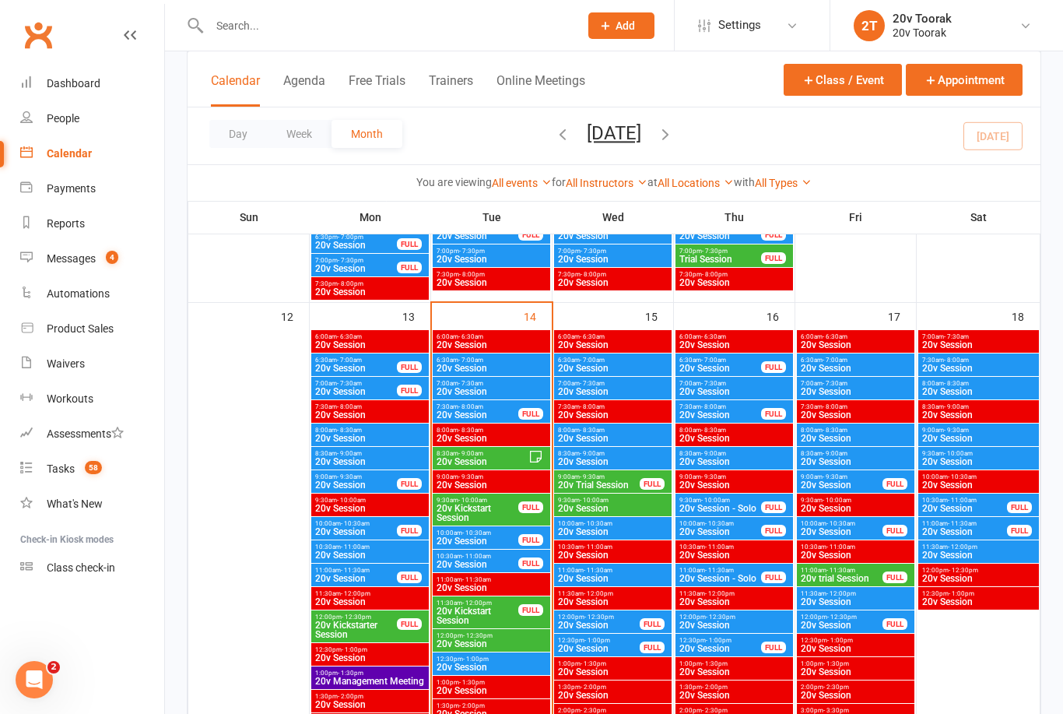
scroll to position [1463, 0]
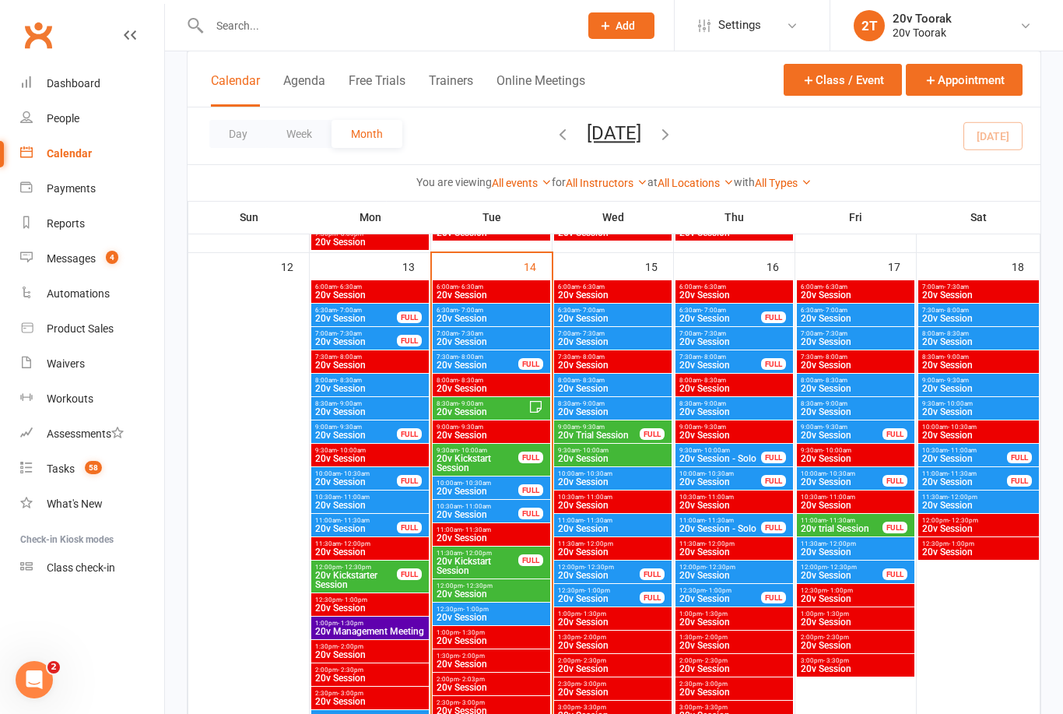
click at [483, 362] on span "20v Session" at bounding box center [477, 364] width 83 height 9
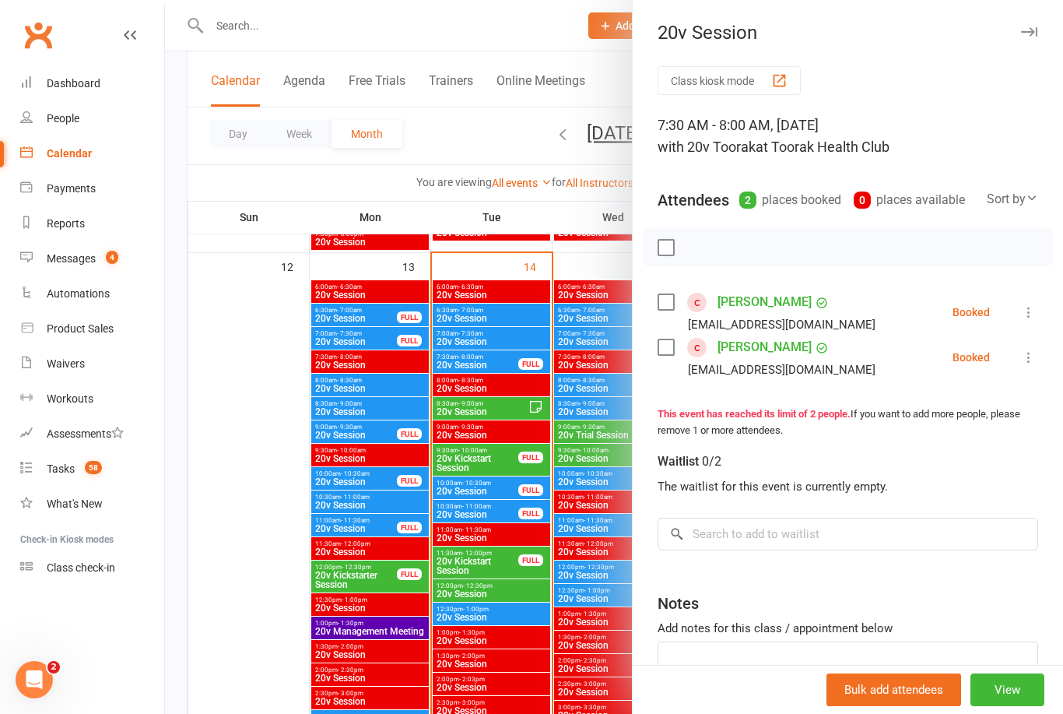
click at [268, 564] on div at bounding box center [614, 357] width 898 height 714
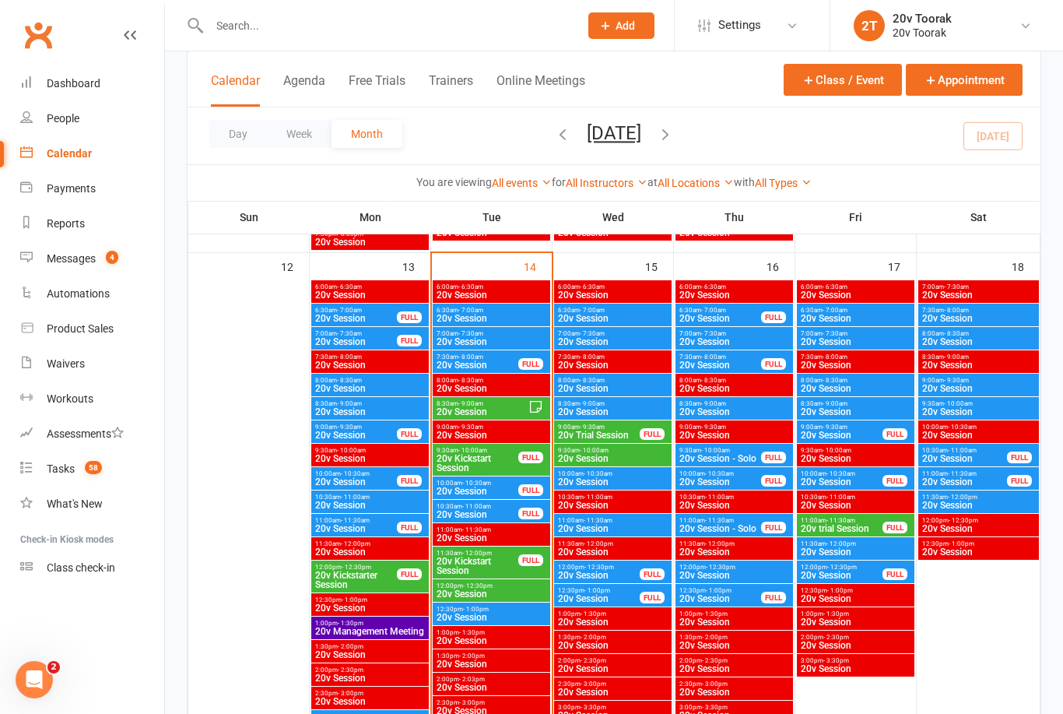
click at [100, 252] on count-badge "4" at bounding box center [108, 258] width 20 height 12
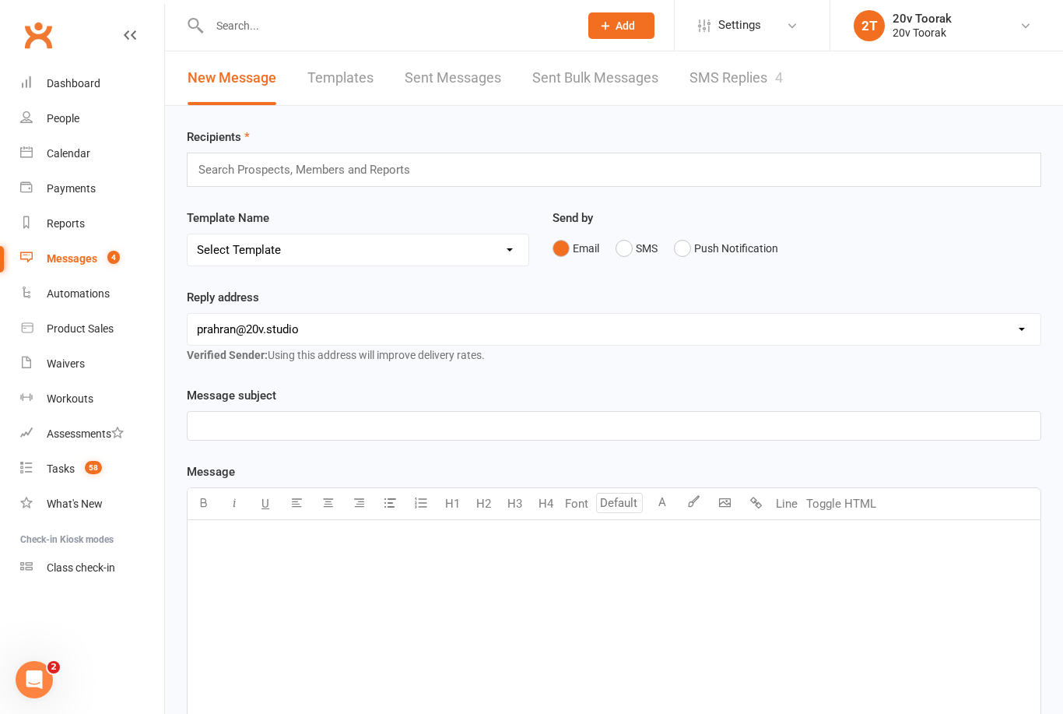
click at [754, 67] on link "SMS Replies 4" at bounding box center [736, 78] width 93 height 54
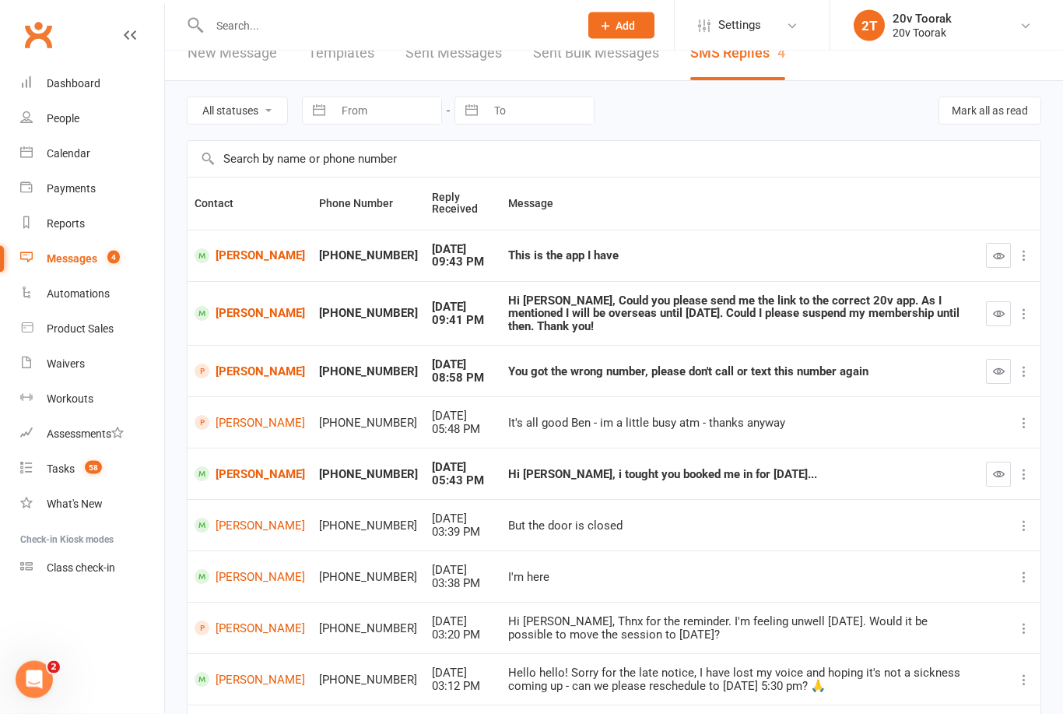
scroll to position [25, 0]
click at [262, 466] on link "Massimiliano Terenzi" at bounding box center [250, 473] width 111 height 15
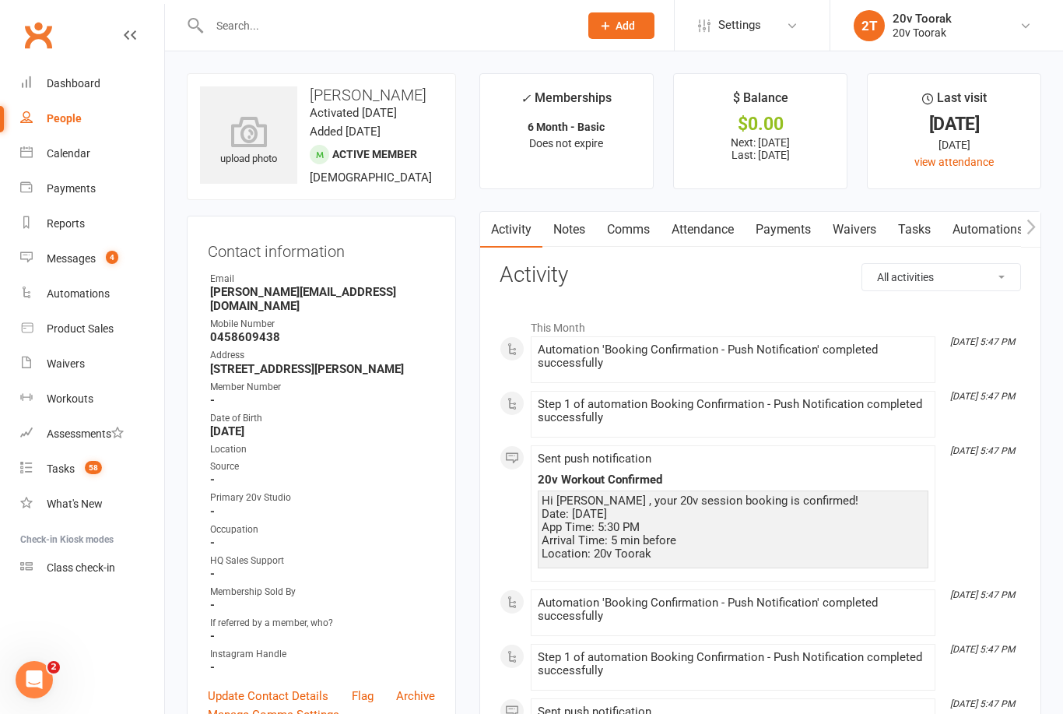
click at [726, 235] on link "Attendance" at bounding box center [703, 230] width 84 height 36
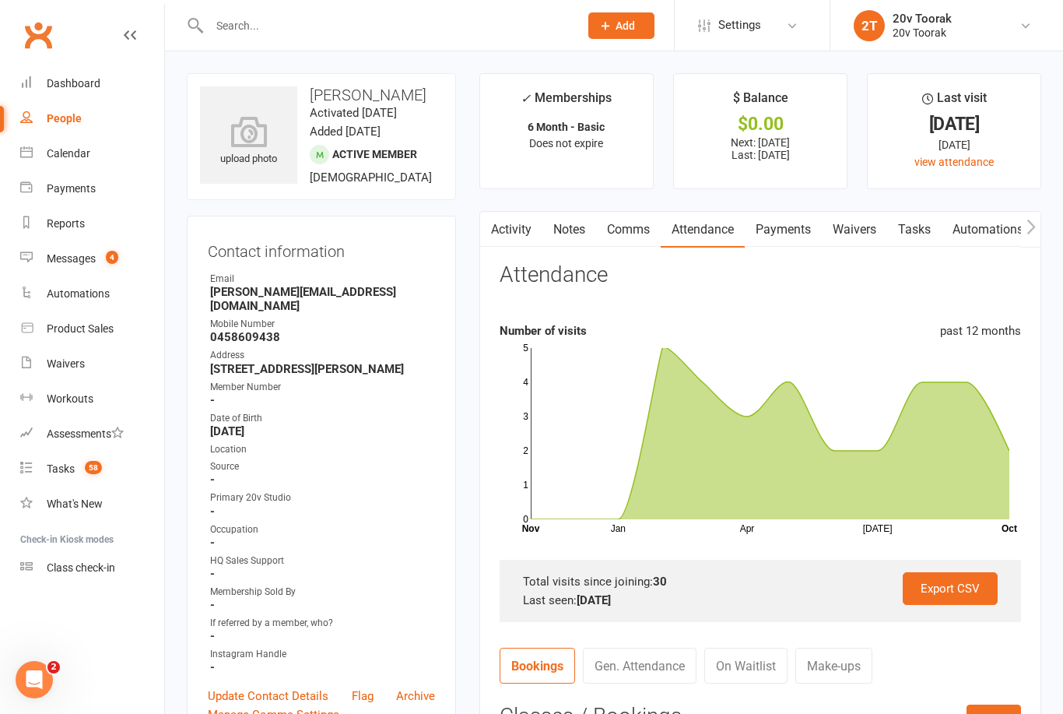
click at [641, 217] on link "Comms" at bounding box center [628, 230] width 65 height 36
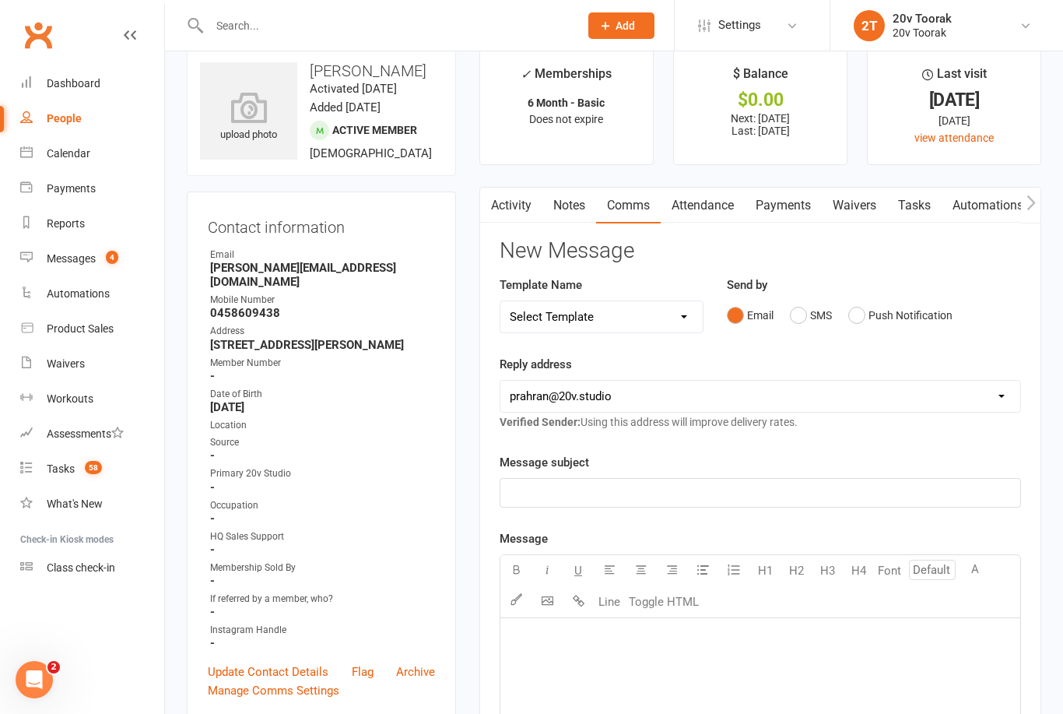
scroll to position [10, 0]
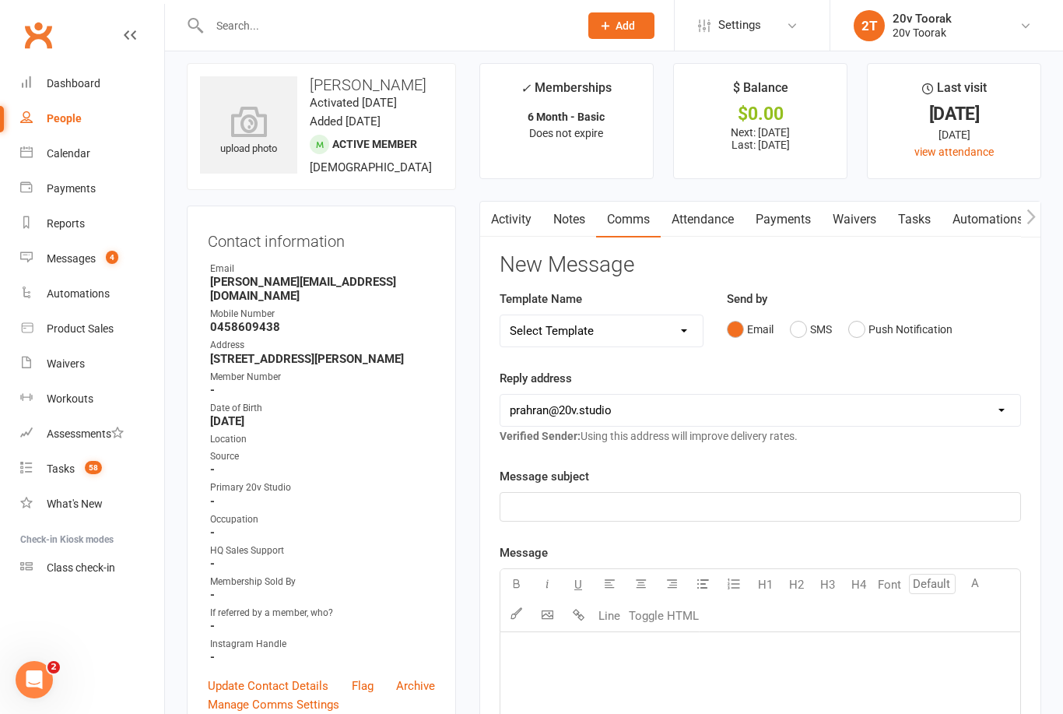
click at [518, 214] on link "Activity" at bounding box center [511, 220] width 62 height 36
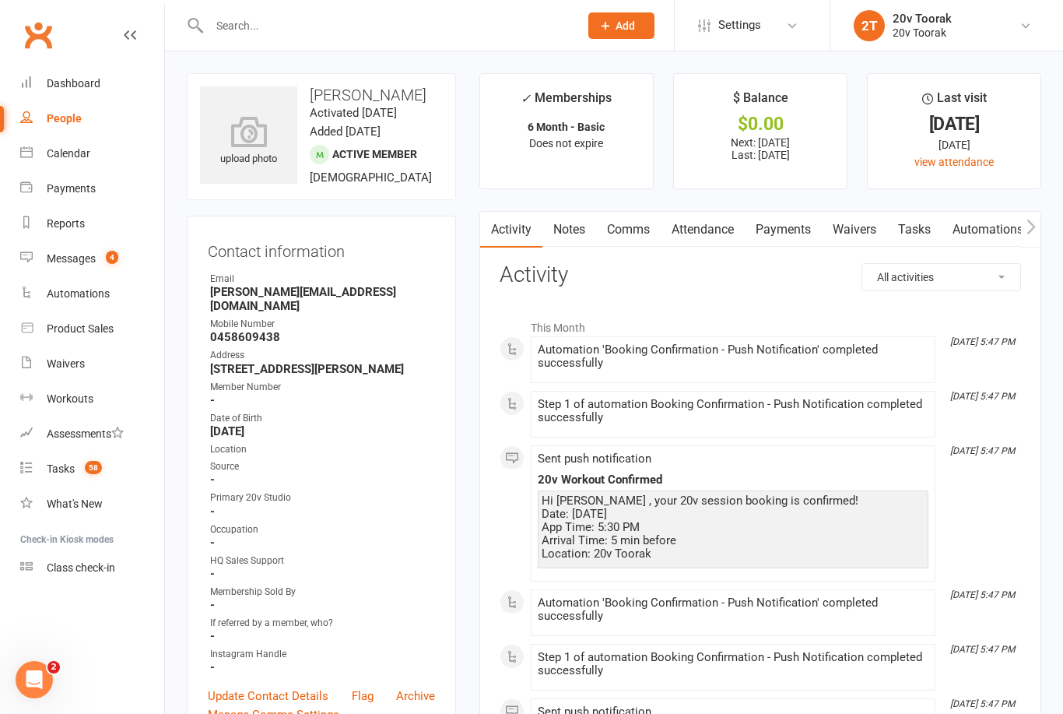
click at [83, 260] on div "Messages" at bounding box center [71, 258] width 49 height 12
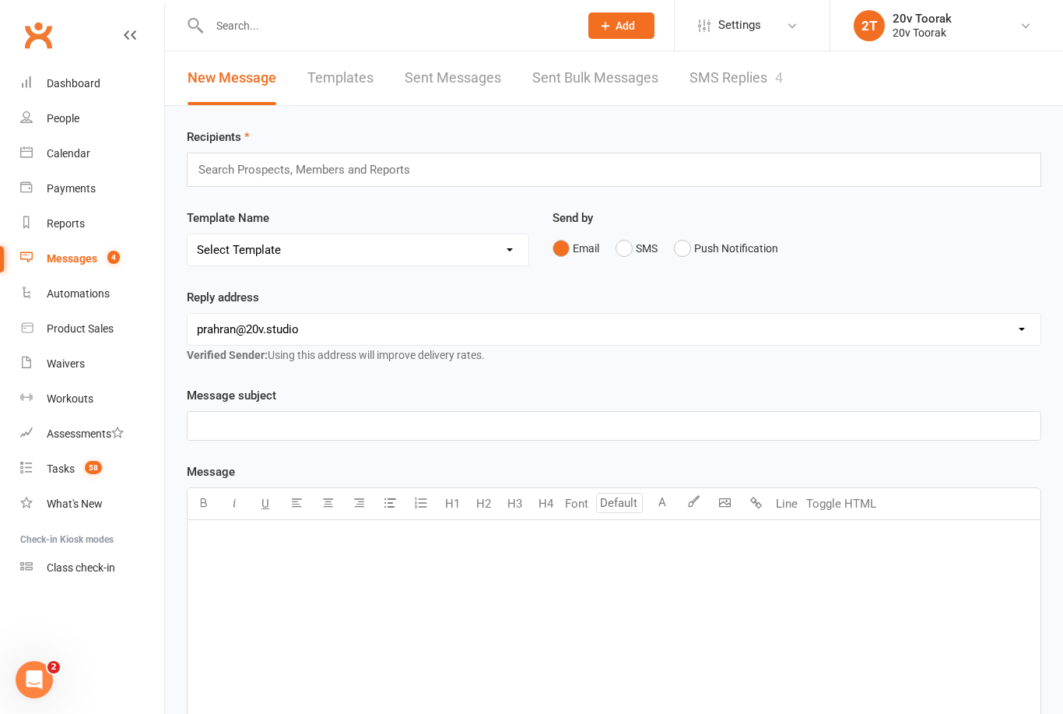
click at [758, 68] on link "SMS Replies 4" at bounding box center [736, 78] width 93 height 54
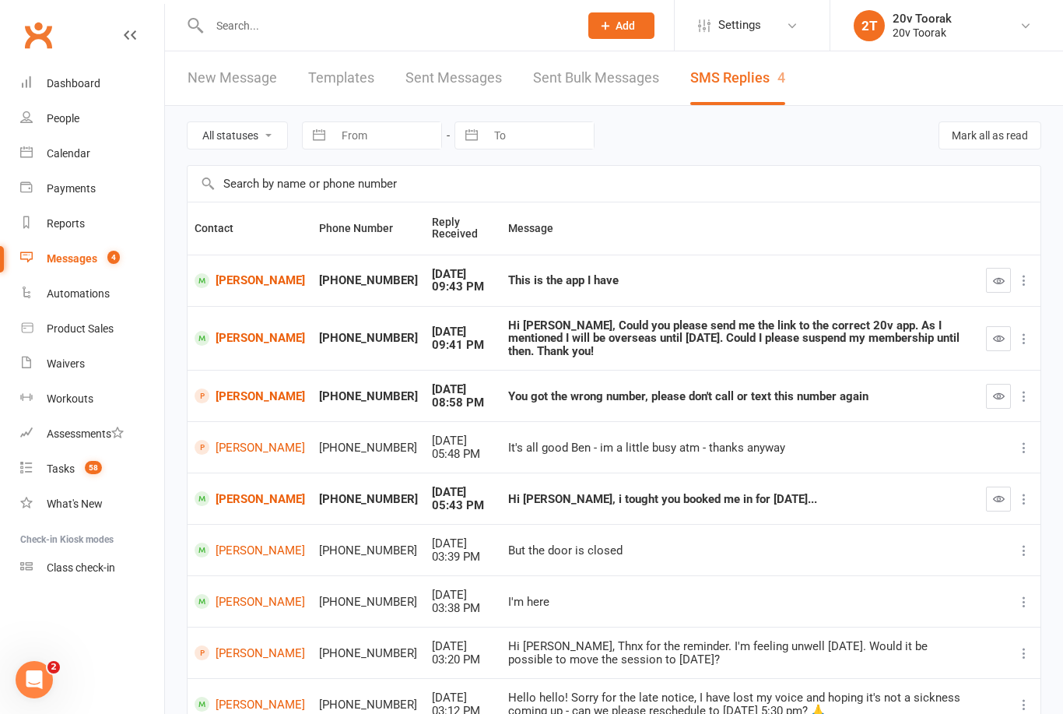
click at [241, 279] on link "Sally Liu" at bounding box center [250, 280] width 111 height 15
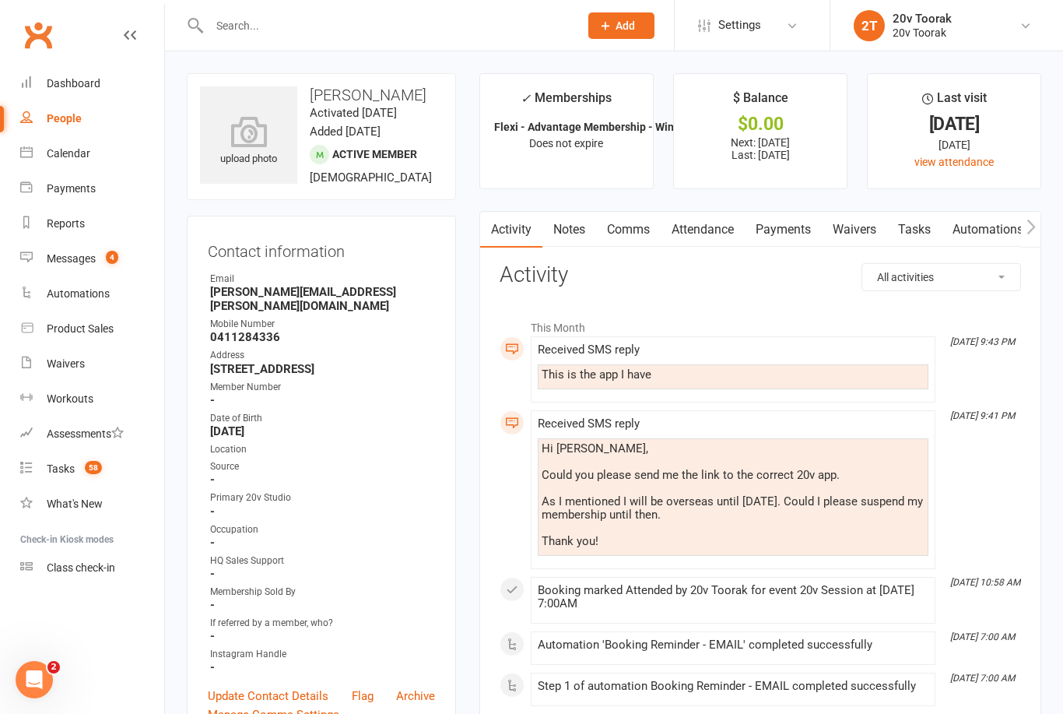
click at [712, 229] on link "Attendance" at bounding box center [703, 230] width 84 height 36
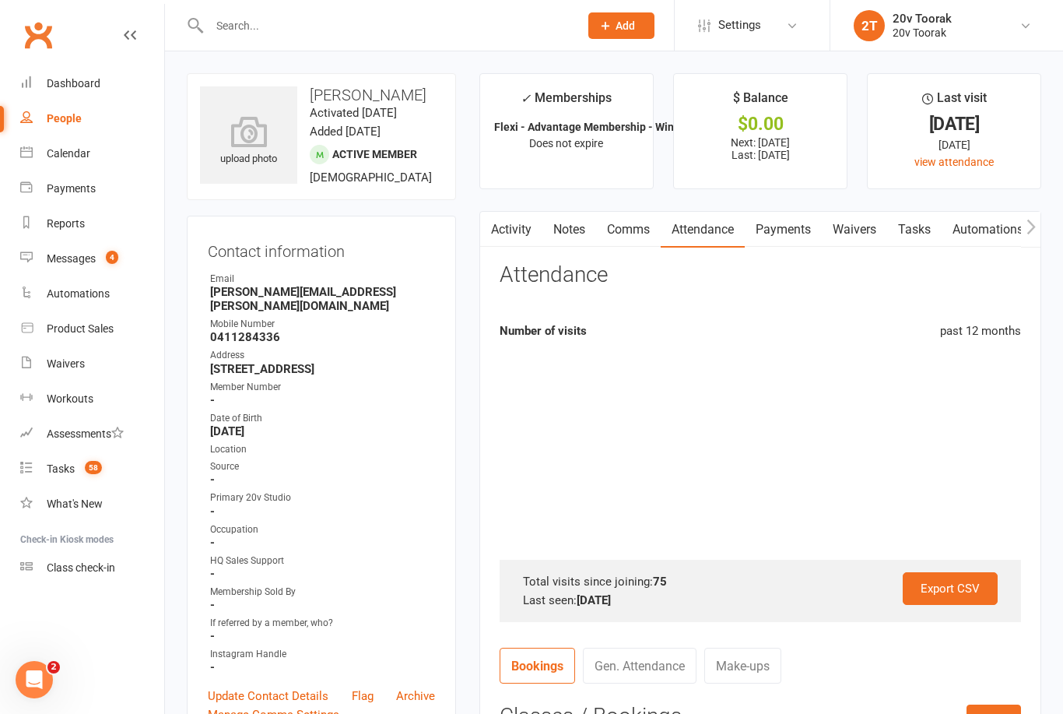
click at [643, 234] on link "Comms" at bounding box center [628, 230] width 65 height 36
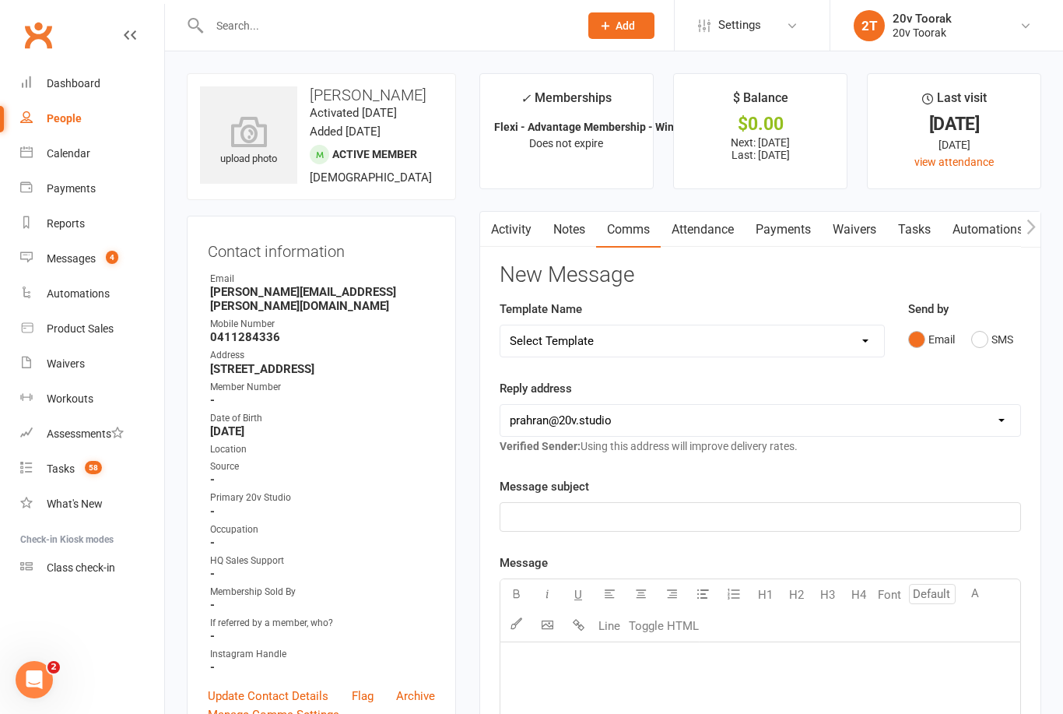
click at [514, 236] on link "Activity" at bounding box center [511, 230] width 62 height 36
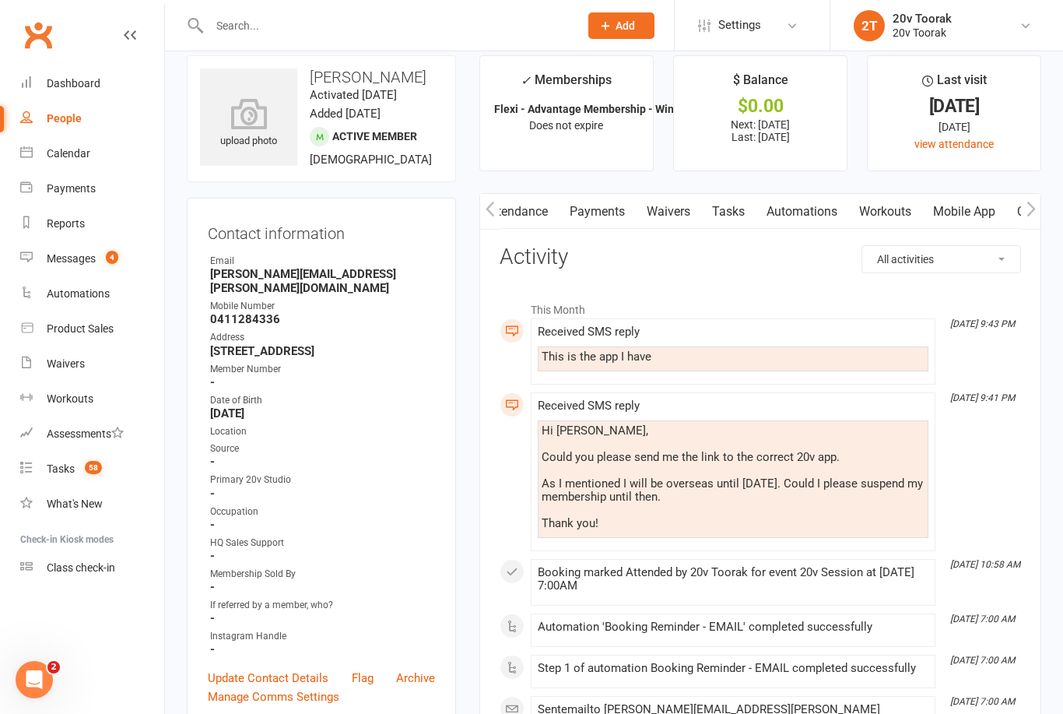
scroll to position [0, 220]
click at [947, 210] on link "Mobile App" at bounding box center [931, 212] width 84 height 36
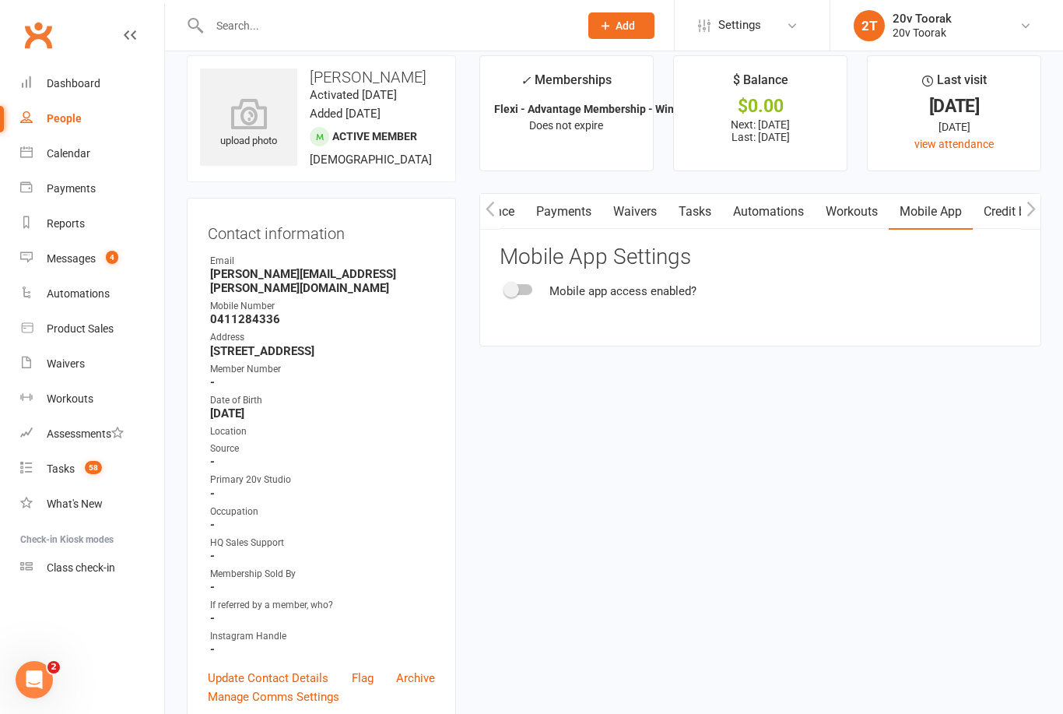
scroll to position [68, 0]
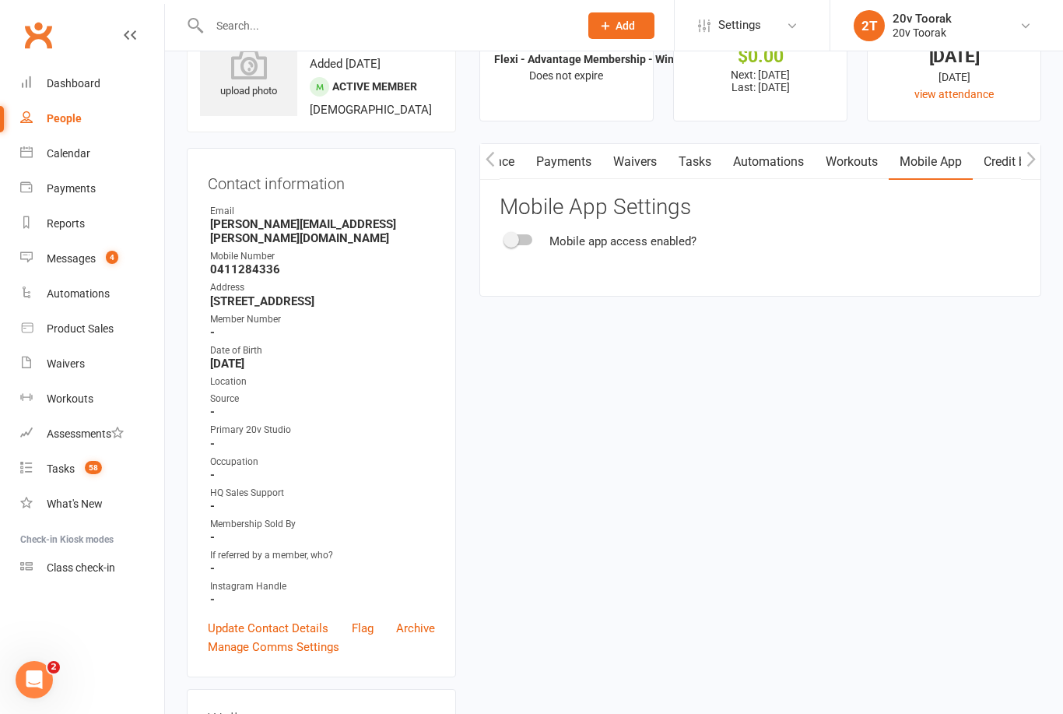
click at [513, 234] on span at bounding box center [512, 240] width 16 height 16
click at [506, 237] on input "checkbox" at bounding box center [506, 237] width 0 height 0
checkbox input "true"
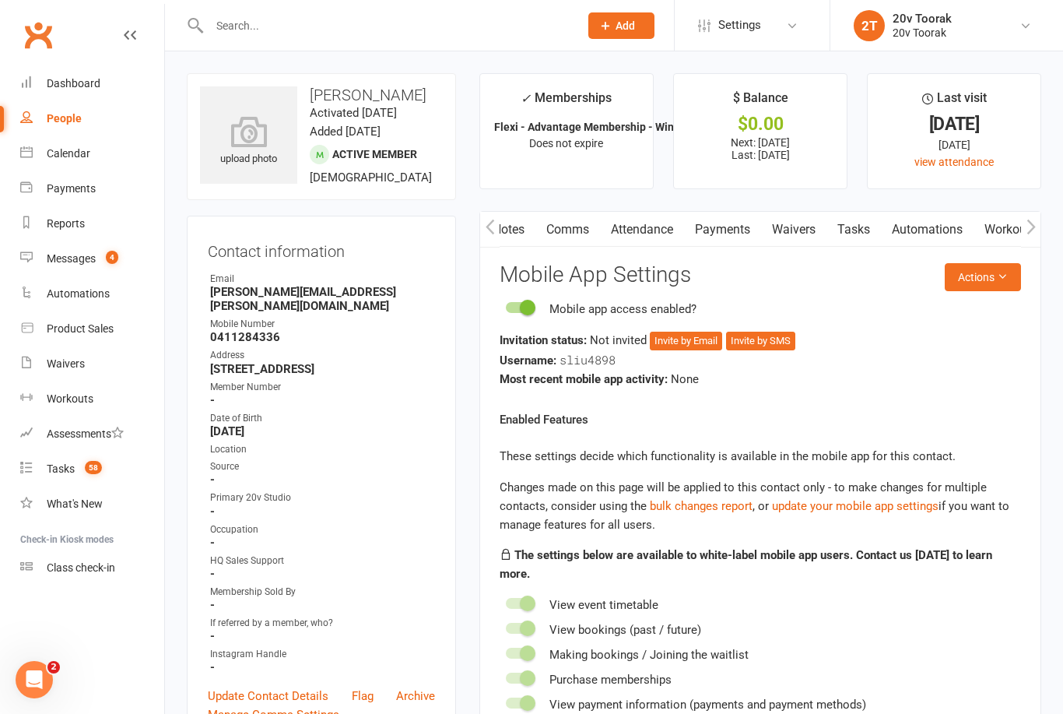
scroll to position [0, 54]
click at [1000, 276] on icon at bounding box center [1002, 276] width 11 height 11
click at [979, 343] on link "Send invitation SMS" at bounding box center [943, 341] width 154 height 31
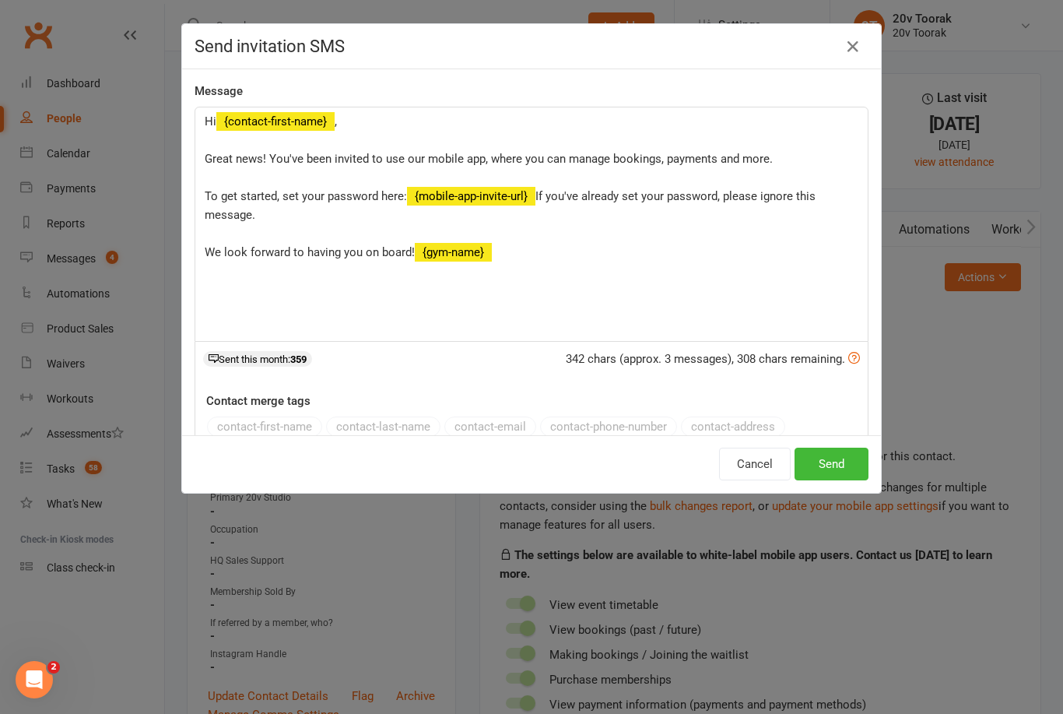
click at [848, 461] on button "Send" at bounding box center [832, 464] width 74 height 33
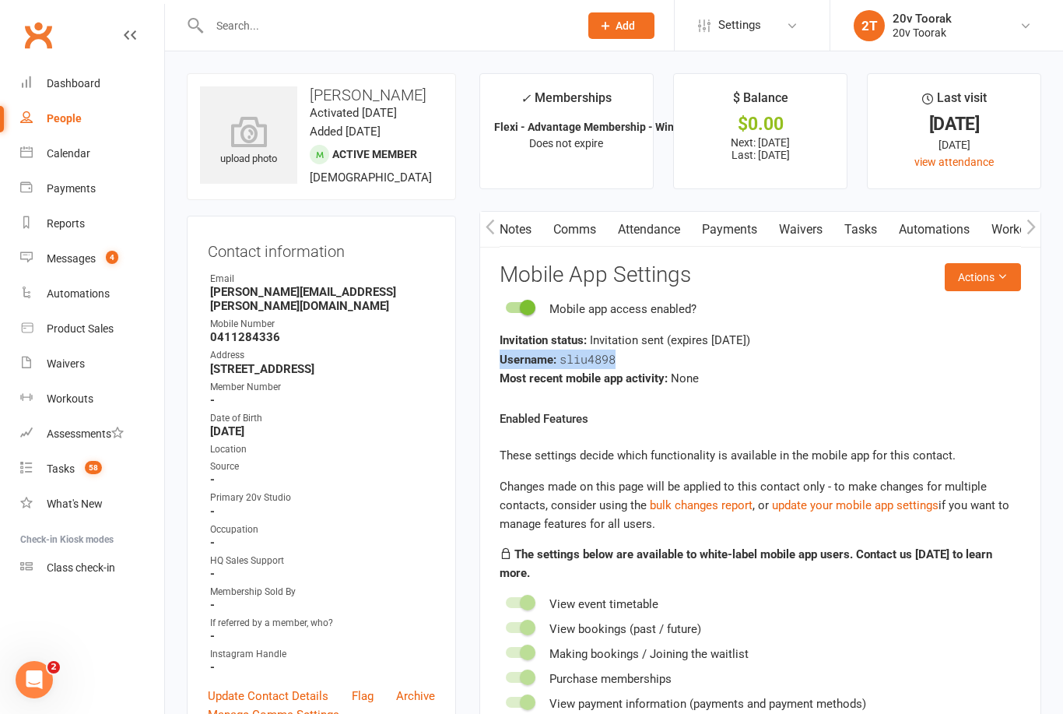
click at [582, 228] on link "Comms" at bounding box center [575, 230] width 65 height 36
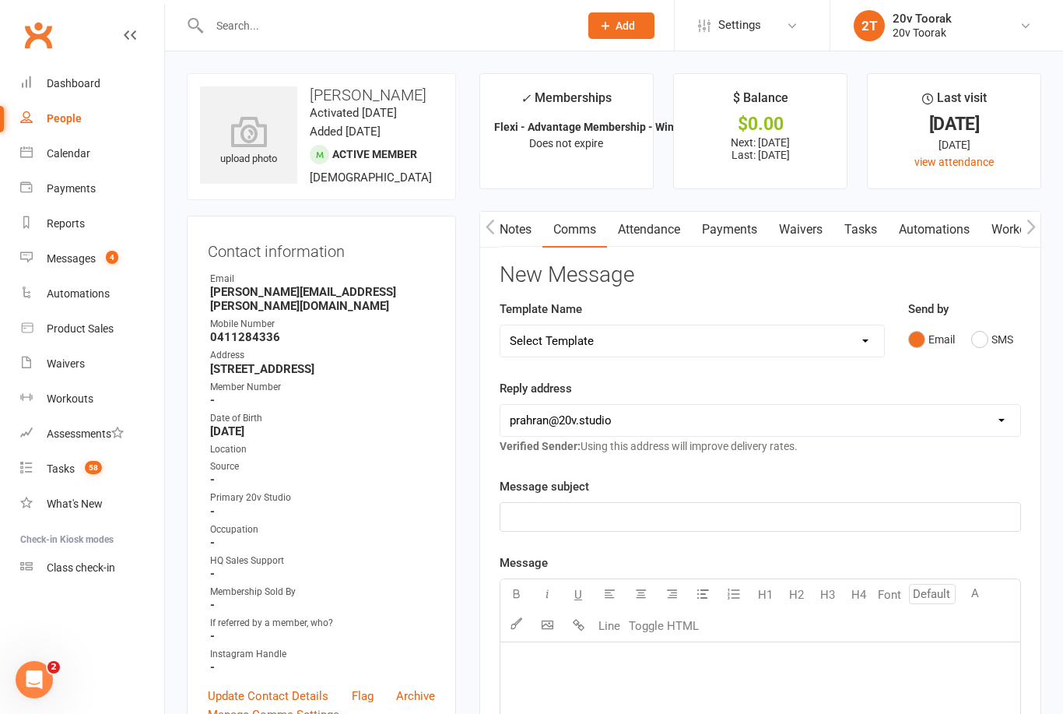
click at [991, 339] on button "SMS" at bounding box center [993, 340] width 42 height 30
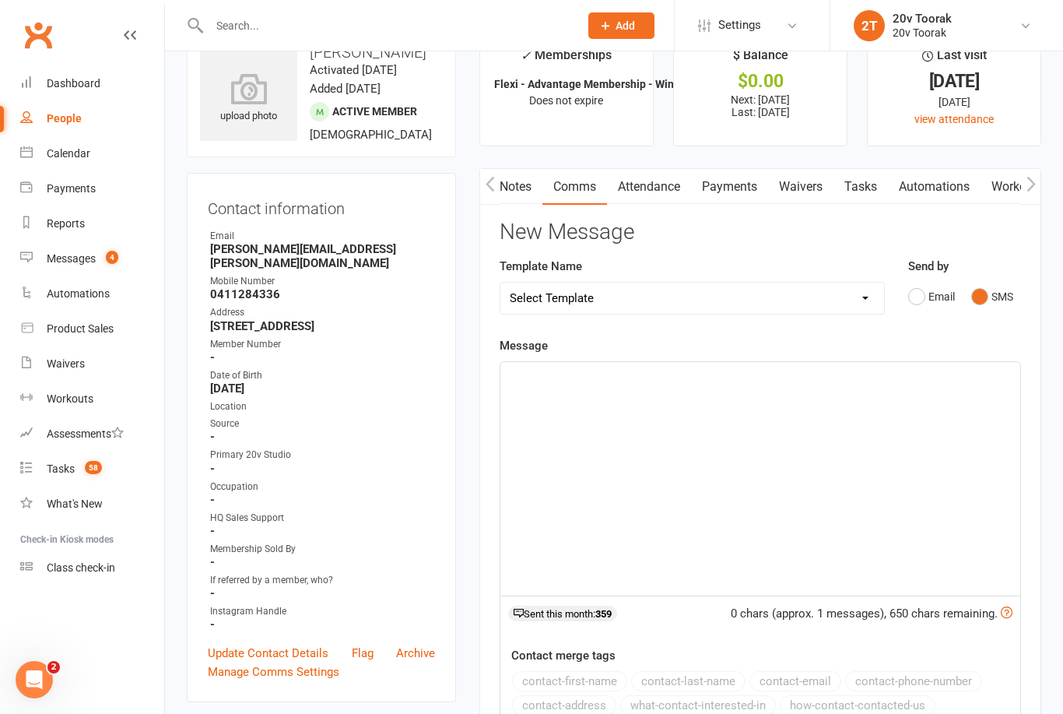
scroll to position [47, 0]
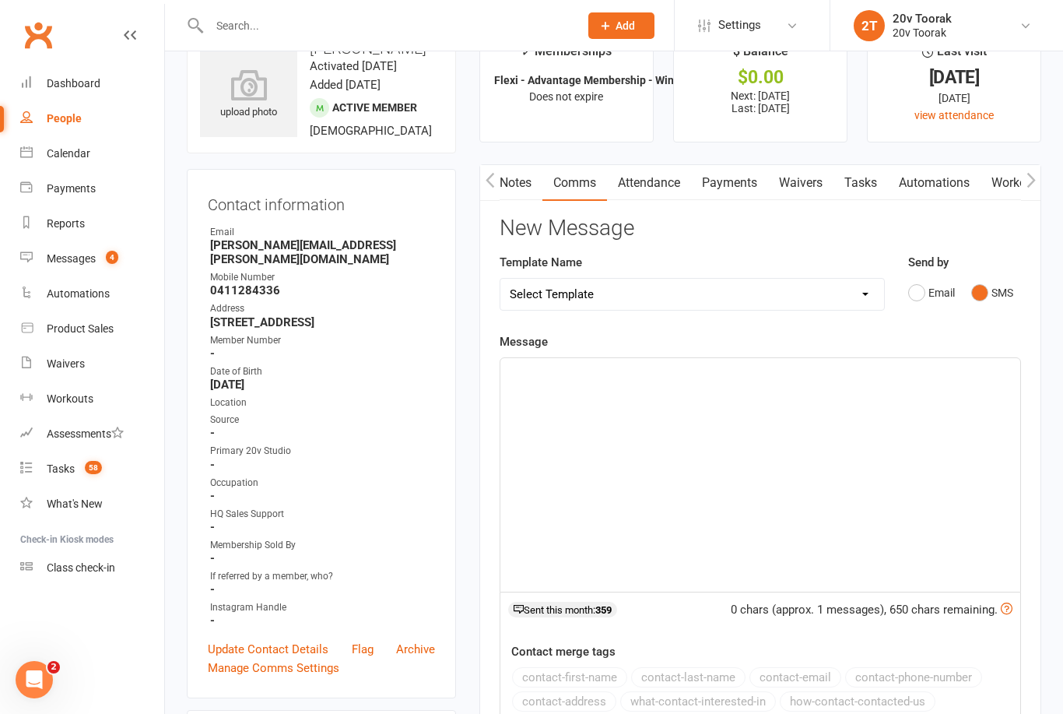
click at [914, 299] on button "Email" at bounding box center [931, 293] width 47 height 30
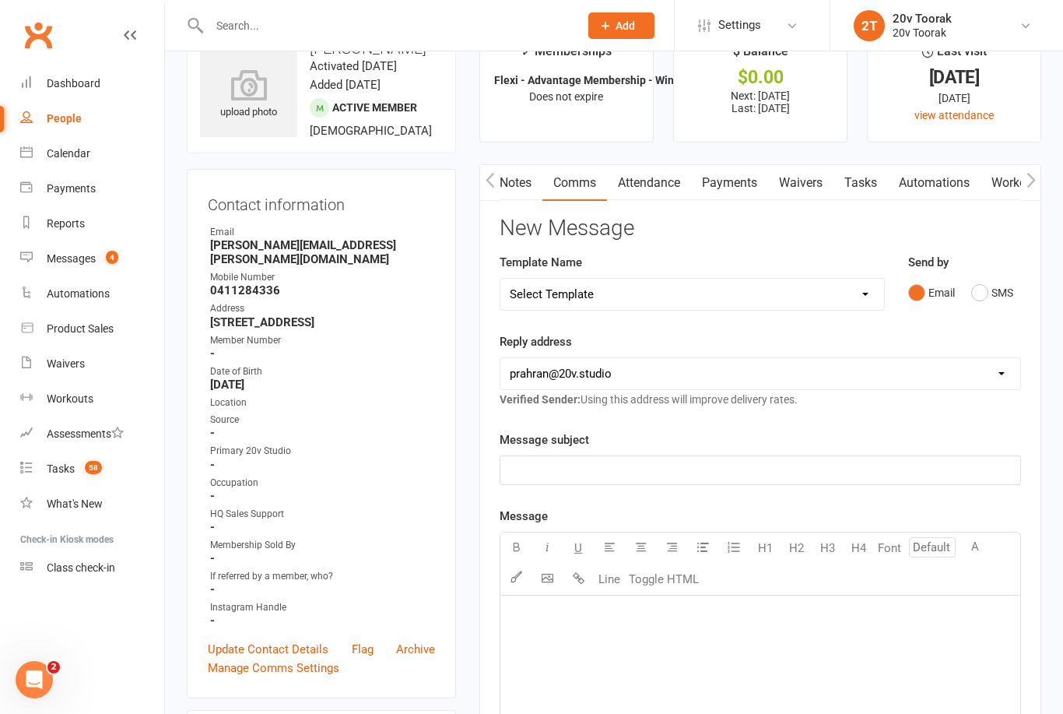
click at [993, 291] on button "SMS" at bounding box center [993, 293] width 42 height 30
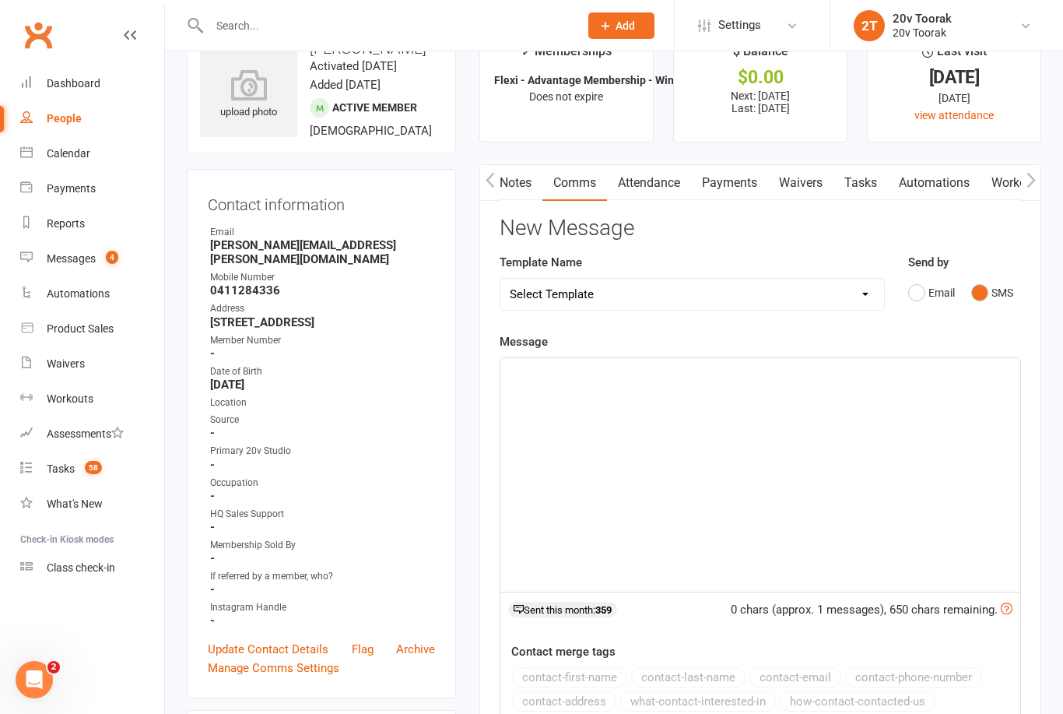
click at [801, 396] on div "﻿" at bounding box center [761, 475] width 520 height 234
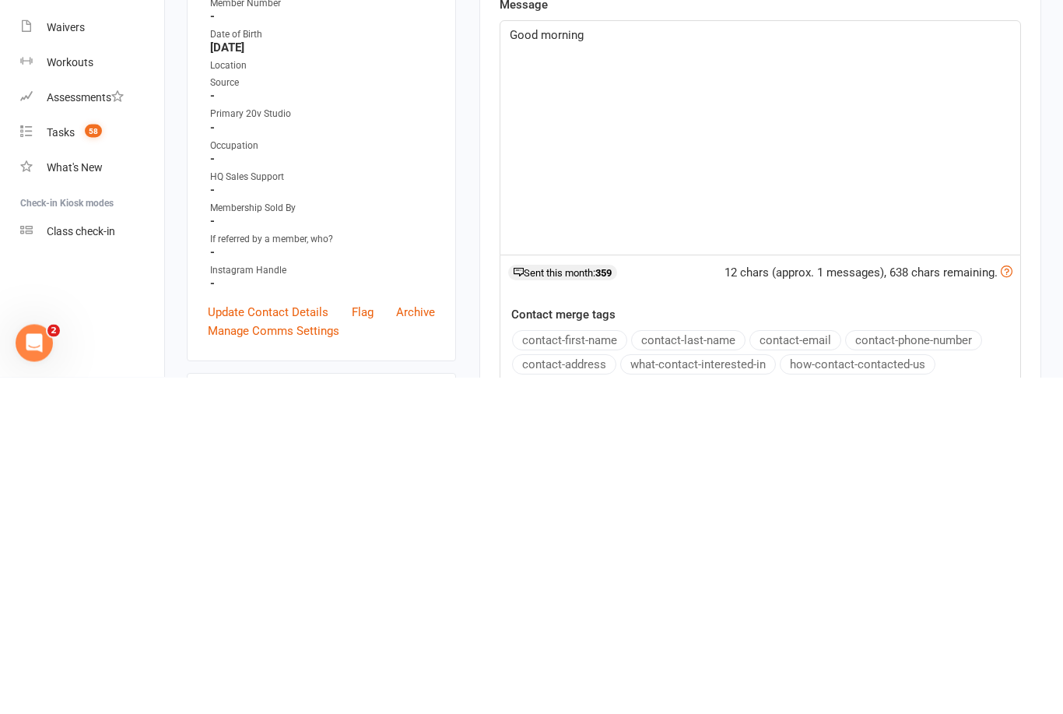
click at [613, 667] on button "contact-first-name" at bounding box center [569, 677] width 115 height 20
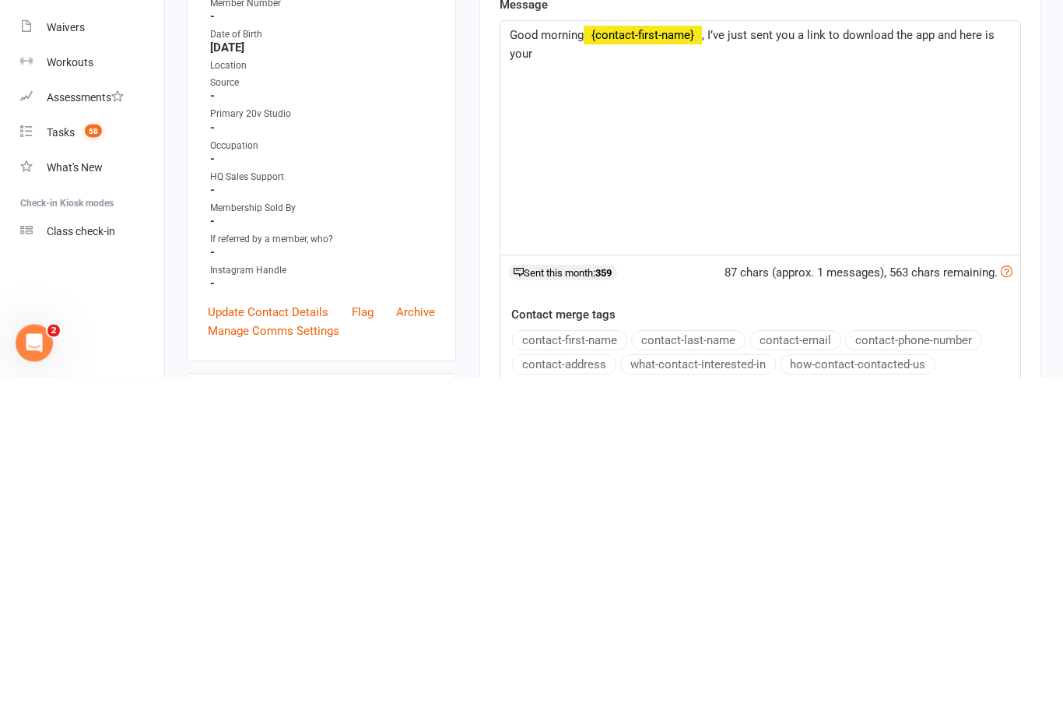
click at [570, 363] on p "Good morning ﻿ {contact-first-name} , I’ve just sent you a link to download the…" at bounding box center [760, 381] width 501 height 37
click at [650, 358] on div "Good morning ﻿ {contact-first-name} , I’ve just sent you a link to download the…" at bounding box center [761, 475] width 520 height 234
click at [650, 365] on span ", I’ve just sent you a link to download the app and here is your username: User…" at bounding box center [754, 381] width 488 height 33
click at [712, 363] on p "Good morning ﻿ {contact-first-name} , I’ve just sent you a link to download the…" at bounding box center [760, 381] width 501 height 37
click at [582, 365] on span ", I’ve just sent you a link to download the app and here is your username sliu4…" at bounding box center [754, 381] width 488 height 33
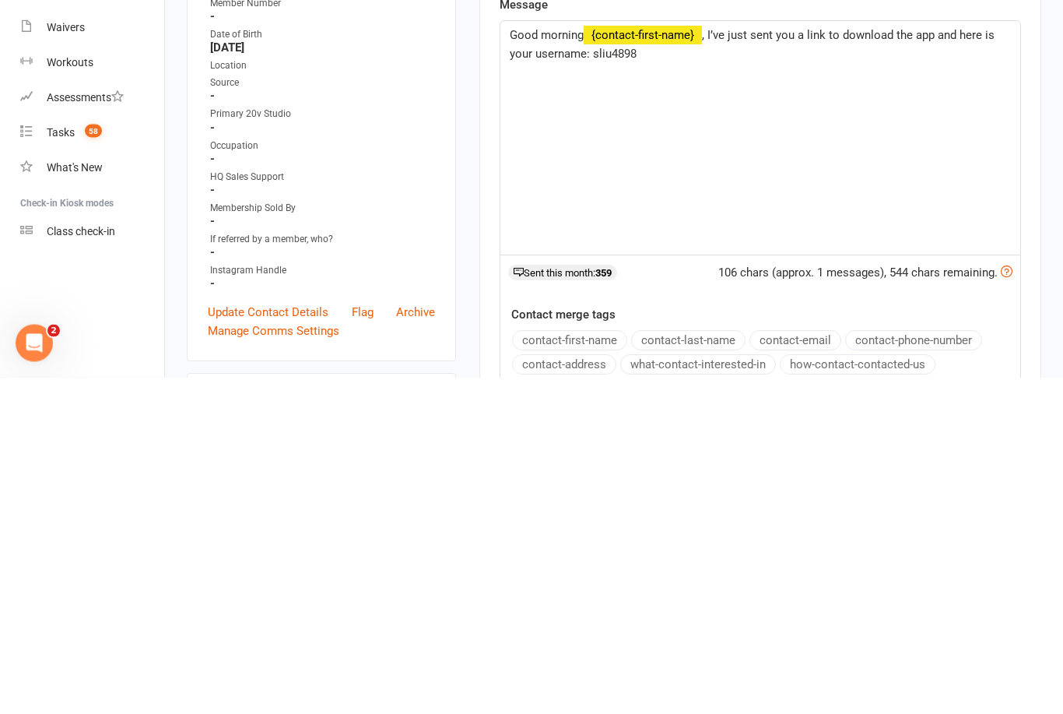
click at [728, 363] on p "Good morning ﻿ {contact-first-name} , I’ve just sent you a link to download the…" at bounding box center [760, 381] width 501 height 37
click at [962, 365] on span ", I’ve just sent you a link to download the app and here is your username: sliu…" at bounding box center [757, 381] width 494 height 33
click at [1010, 363] on p "Good morning ﻿ {contact-first-name} , I’ve just sent you a link to download the…" at bounding box center [760, 381] width 501 height 37
click at [851, 365] on span ", I’ve just sent you a link to download the app, here your username: sliu4898 ,…" at bounding box center [751, 381] width 482 height 33
click at [857, 365] on span ", I’ve just sent you a link to download the app, here your username: sliu4898 ,…" at bounding box center [751, 381] width 482 height 33
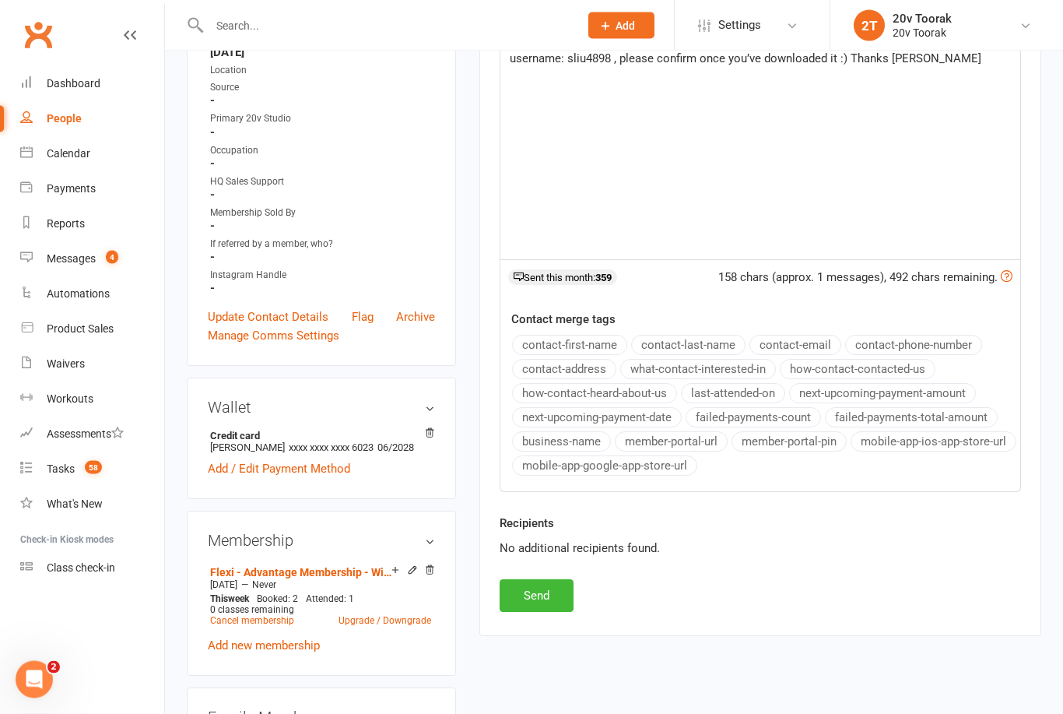
scroll to position [379, 0]
click at [558, 589] on button "Send" at bounding box center [537, 595] width 74 height 33
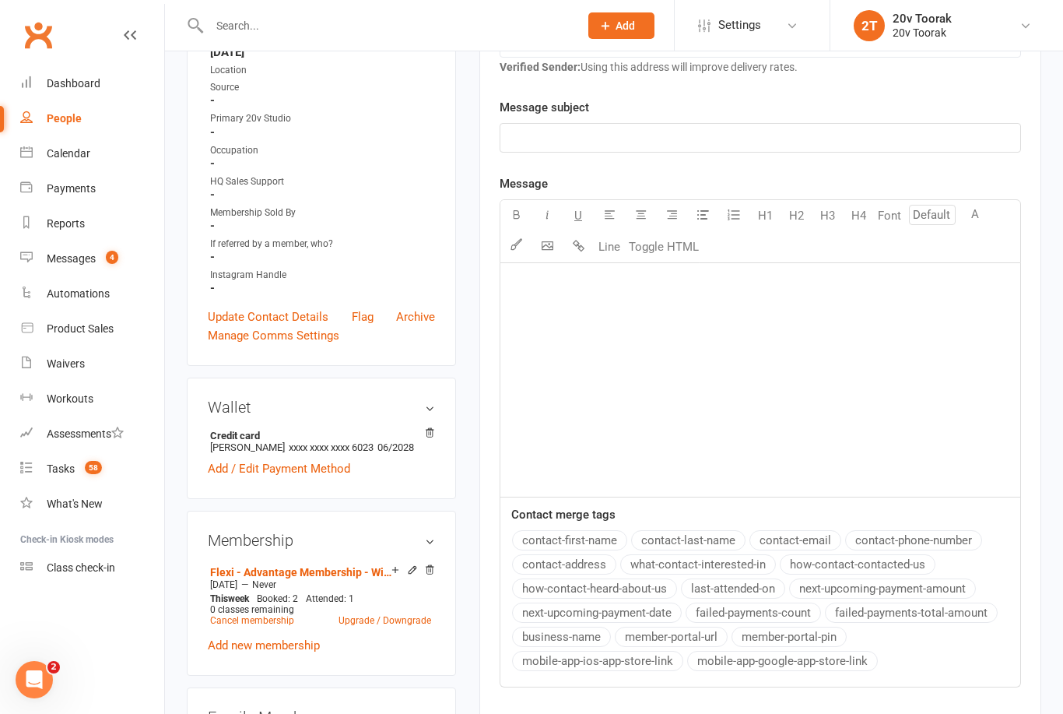
click at [93, 151] on link "Calendar" at bounding box center [92, 153] width 144 height 35
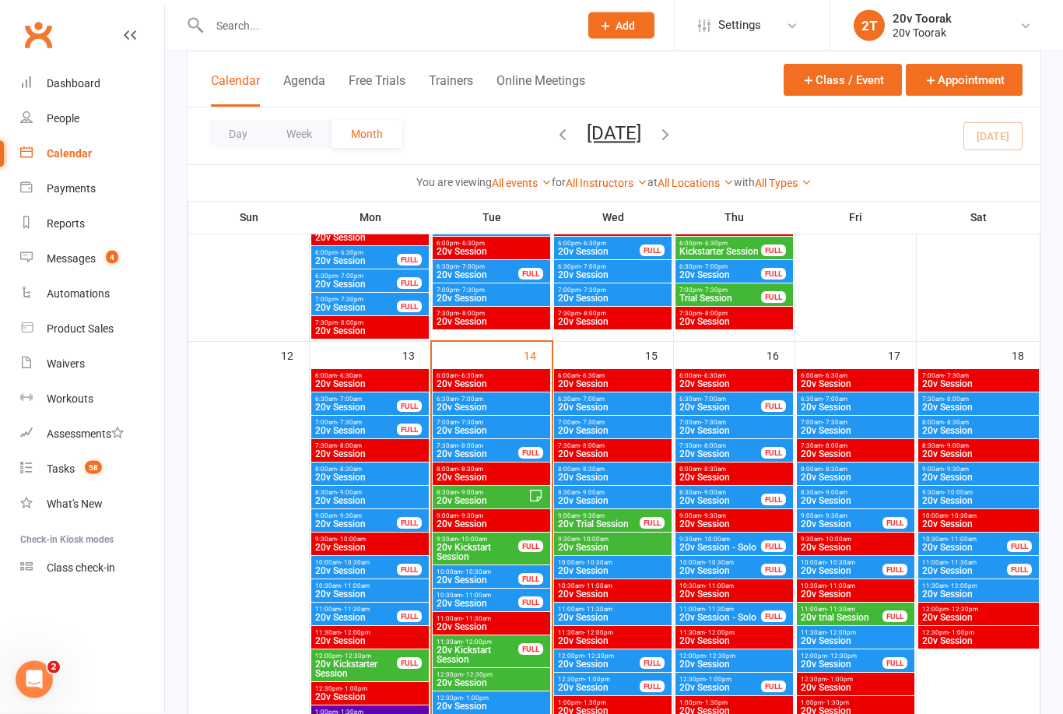
scroll to position [1374, 0]
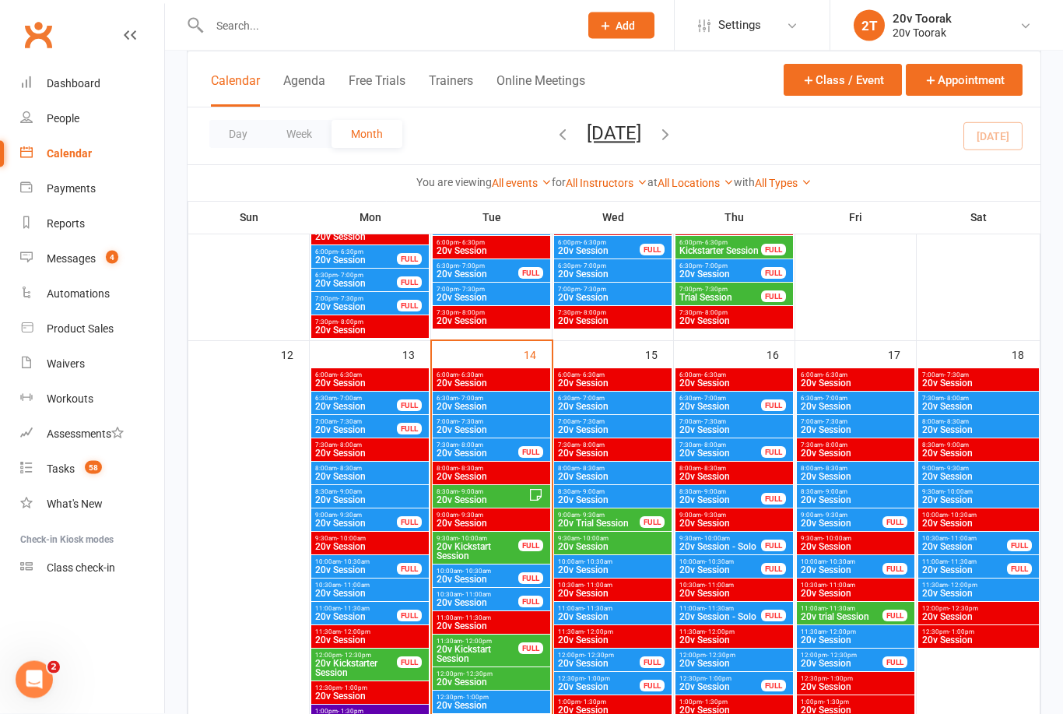
click at [495, 496] on span "20v Session" at bounding box center [482, 500] width 93 height 9
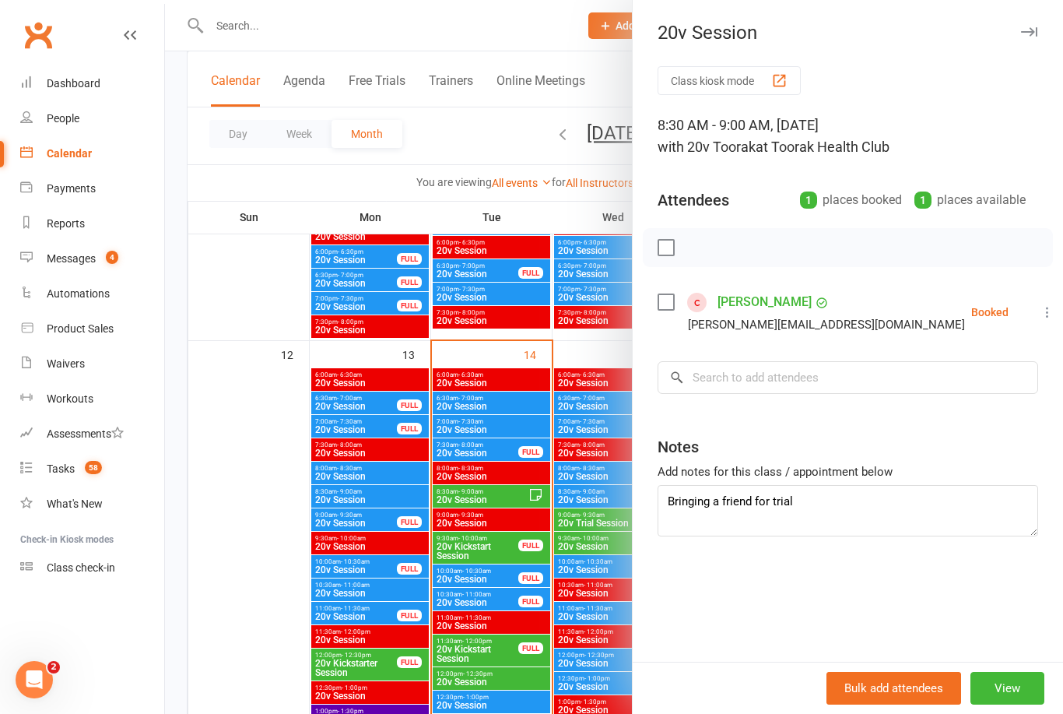
click at [760, 311] on link "[PERSON_NAME]" at bounding box center [765, 302] width 94 height 25
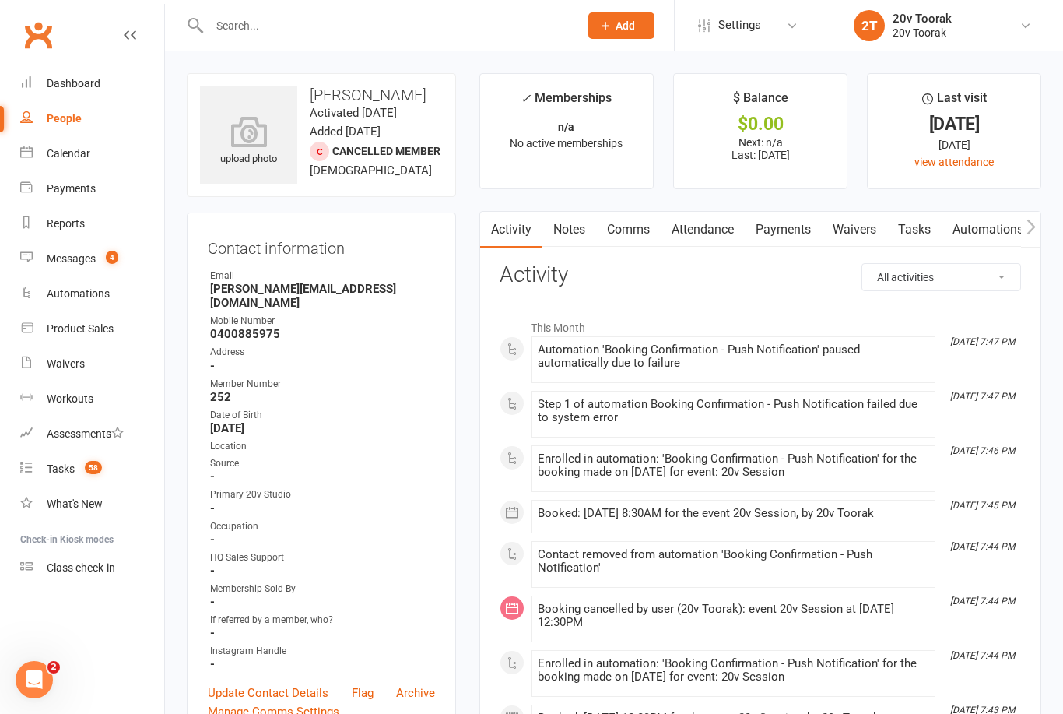
click at [581, 227] on link "Notes" at bounding box center [570, 230] width 54 height 36
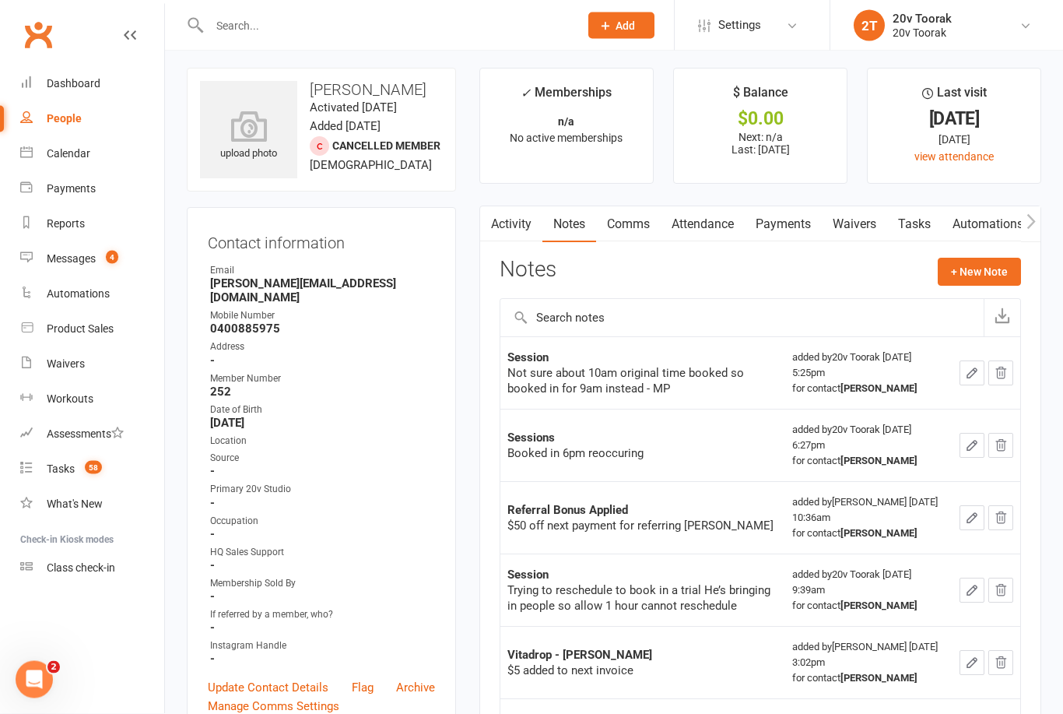
scroll to position [5, 0]
click at [913, 215] on link "Tasks" at bounding box center [914, 224] width 54 height 36
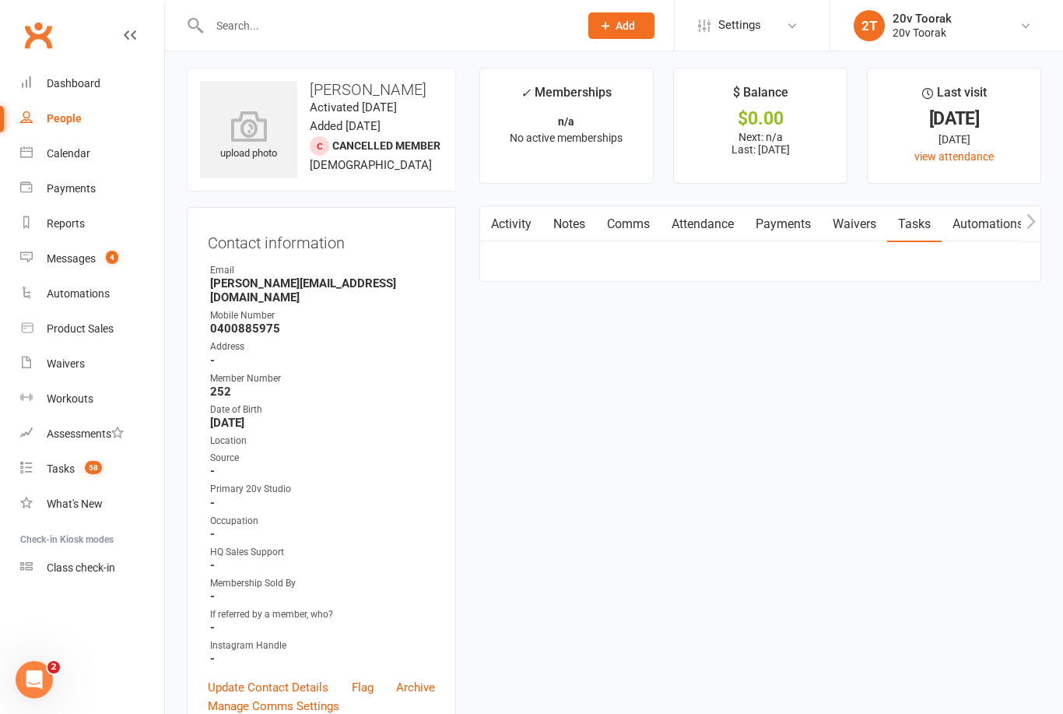
scroll to position [55, 0]
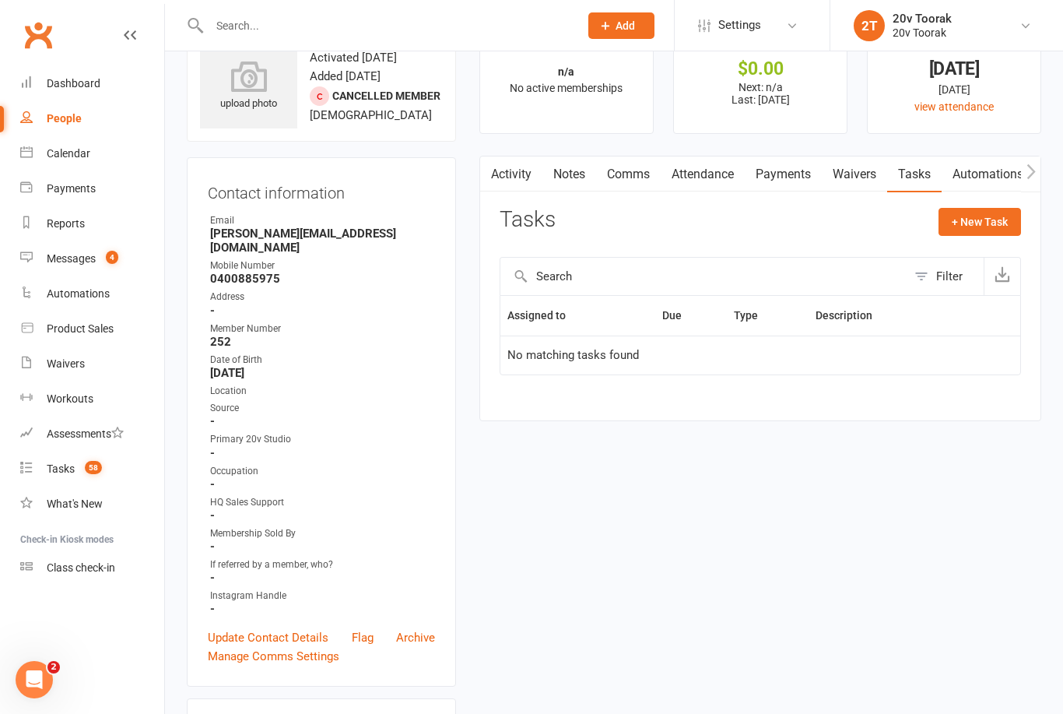
click at [569, 181] on link "Notes" at bounding box center [570, 174] width 54 height 36
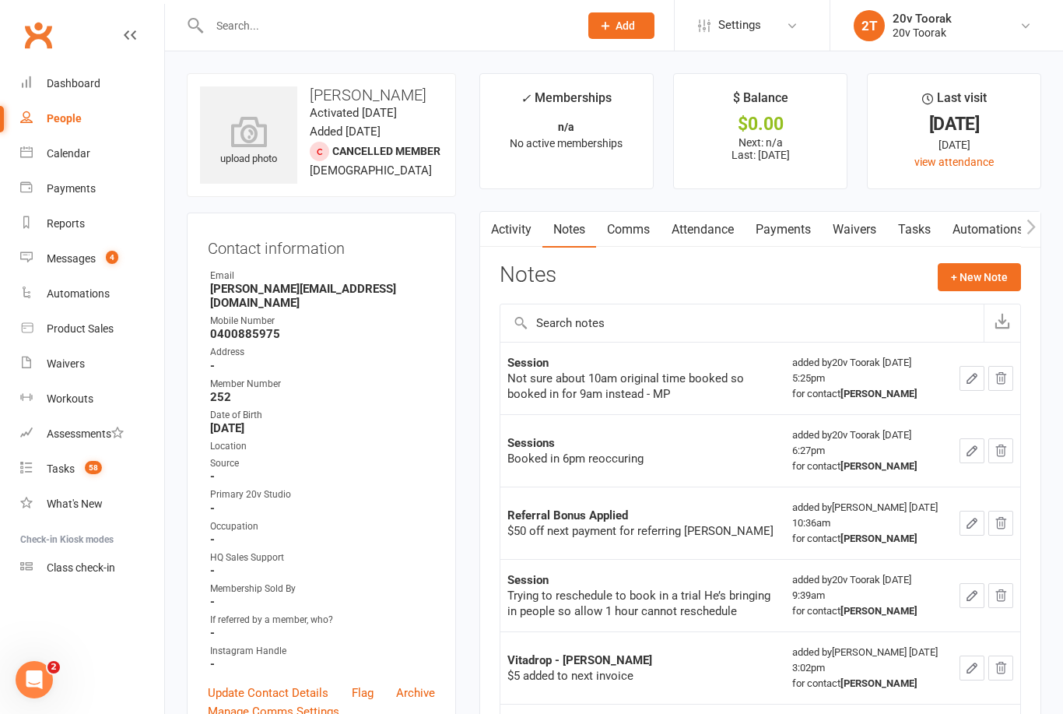
click at [721, 237] on link "Attendance" at bounding box center [703, 230] width 84 height 36
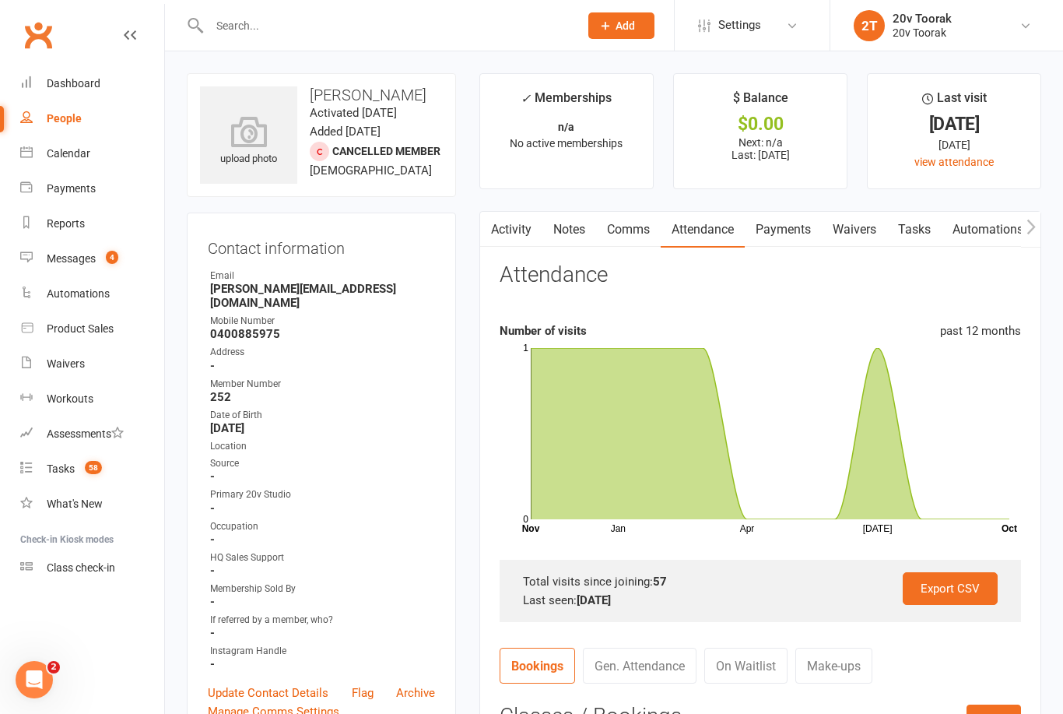
click at [531, 235] on link "Activity" at bounding box center [511, 230] width 62 height 36
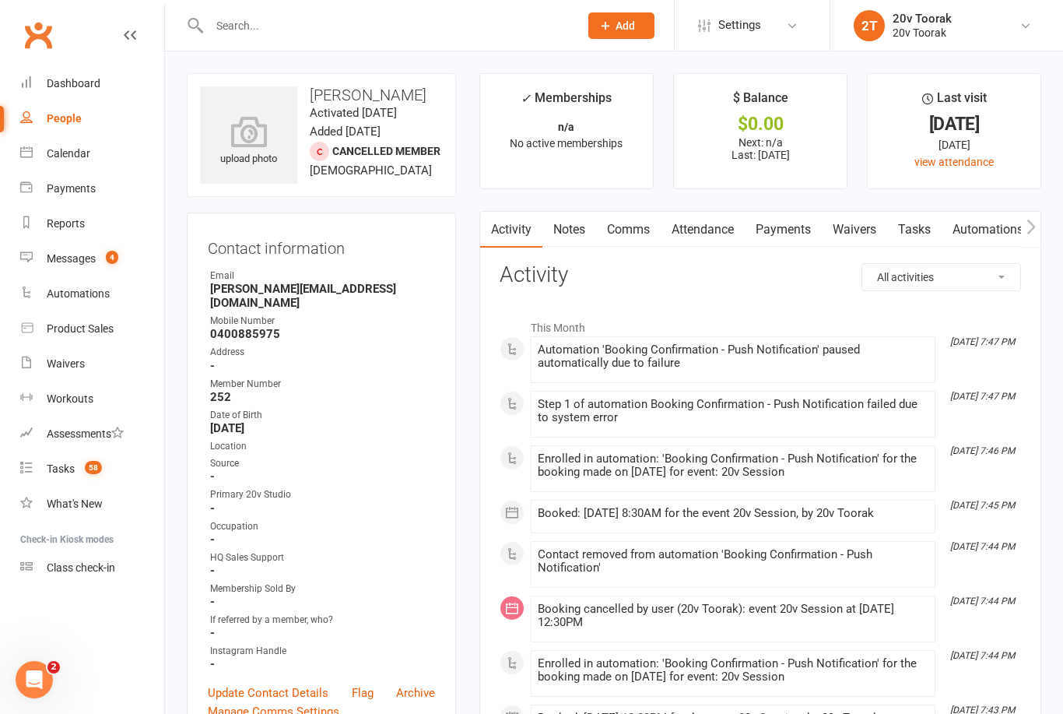
click at [713, 235] on link "Attendance" at bounding box center [703, 230] width 84 height 36
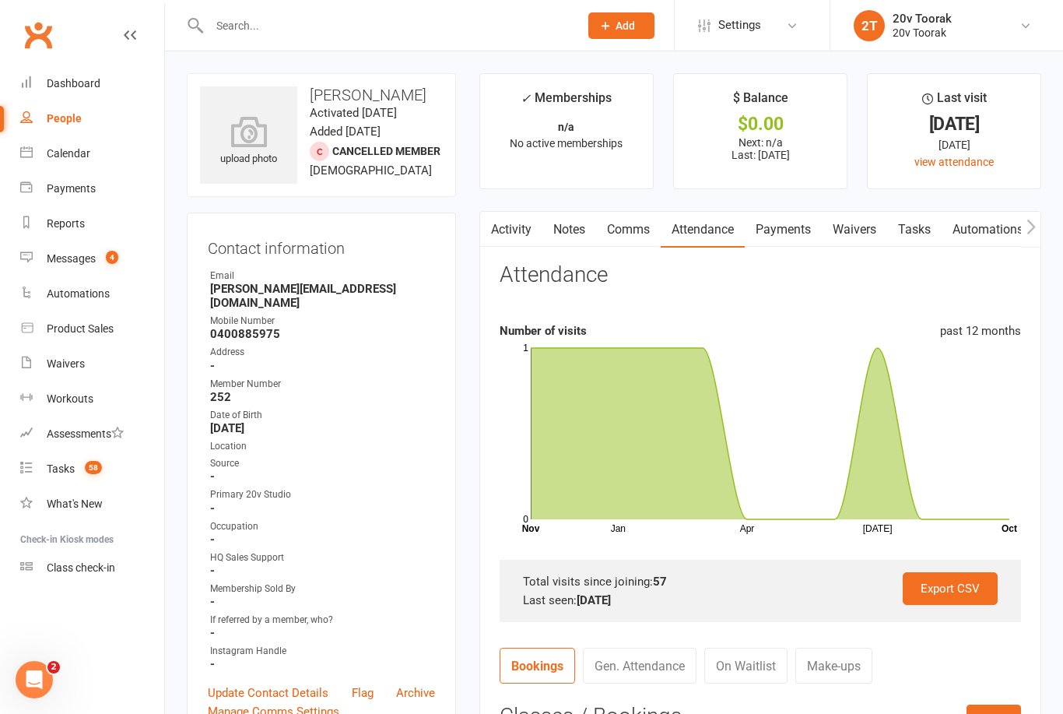
click at [564, 229] on link "Notes" at bounding box center [570, 230] width 54 height 36
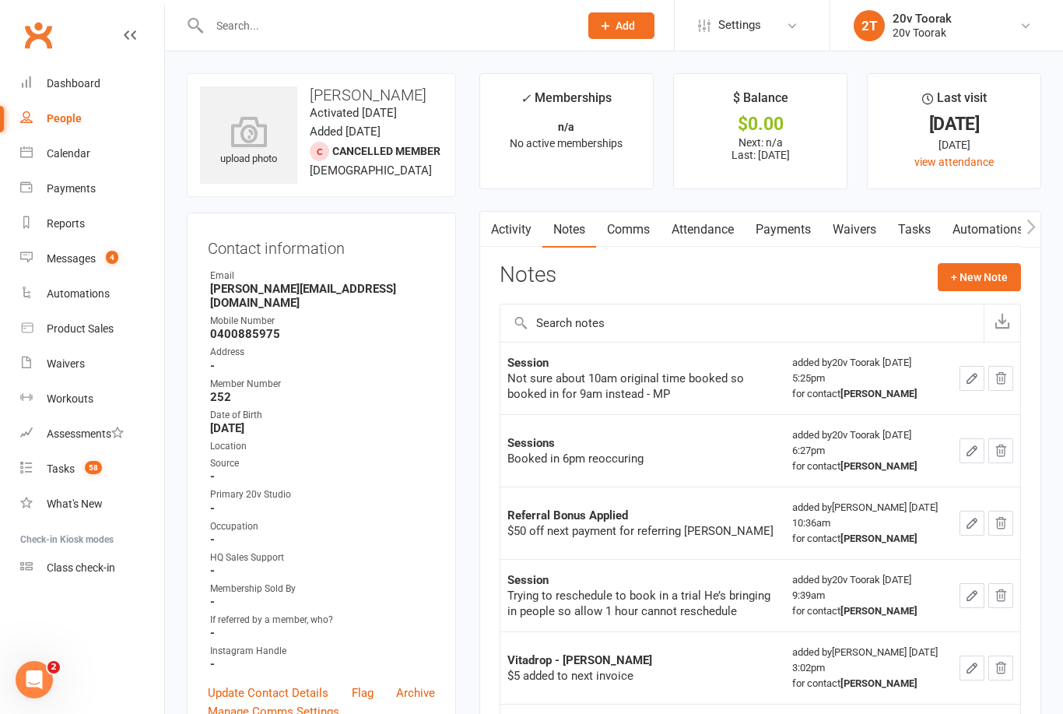
click at [644, 229] on link "Comms" at bounding box center [628, 230] width 65 height 36
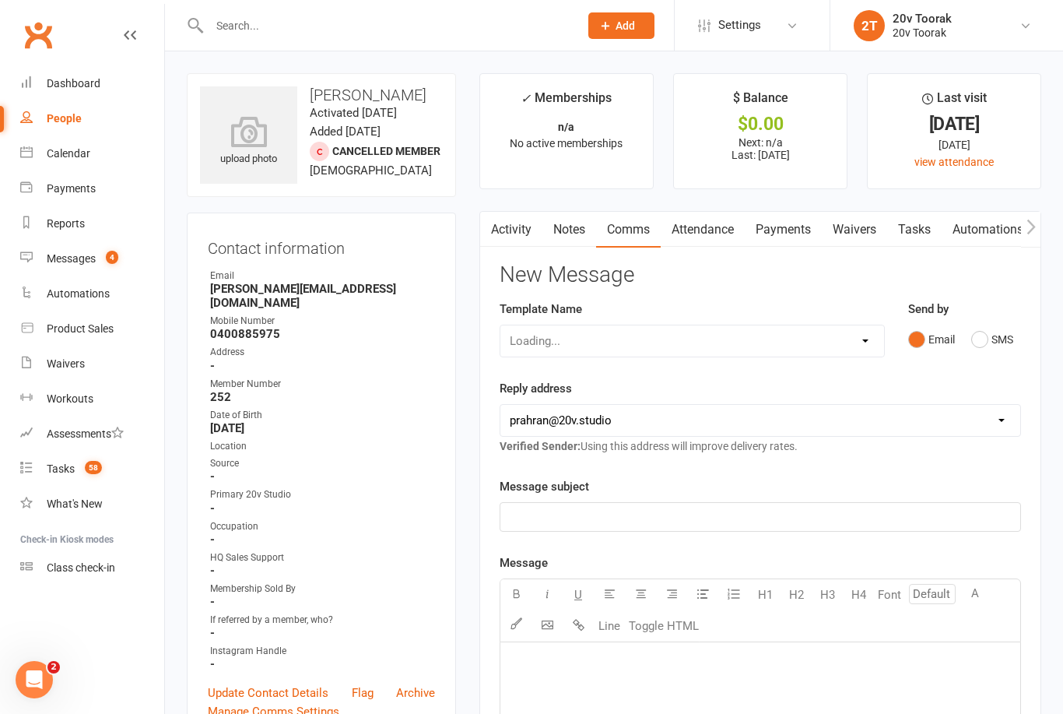
click at [992, 339] on button "SMS" at bounding box center [993, 340] width 42 height 30
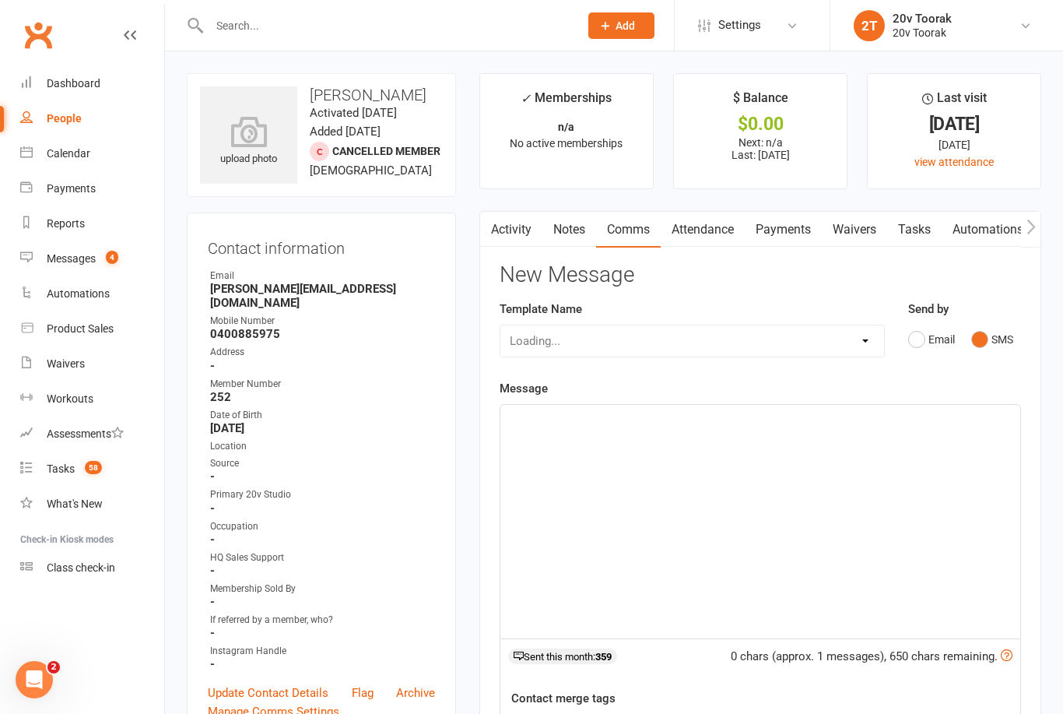
click at [810, 413] on p "﻿" at bounding box center [760, 418] width 501 height 19
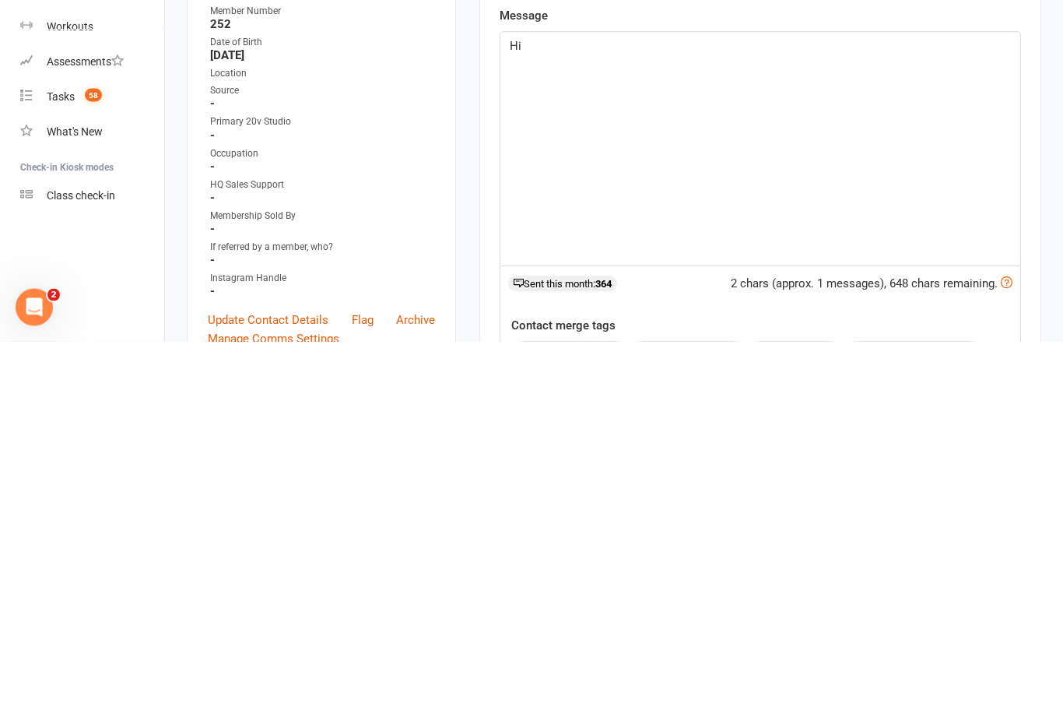
click at [603, 713] on button "contact-first-name" at bounding box center [569, 724] width 115 height 20
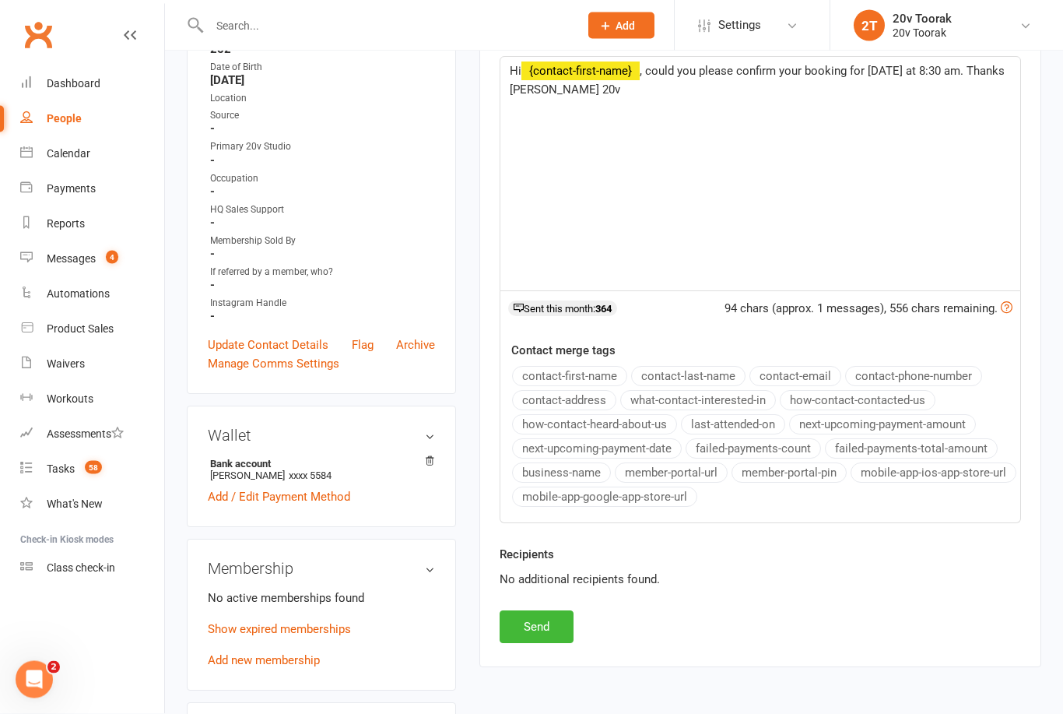
scroll to position [366, 0]
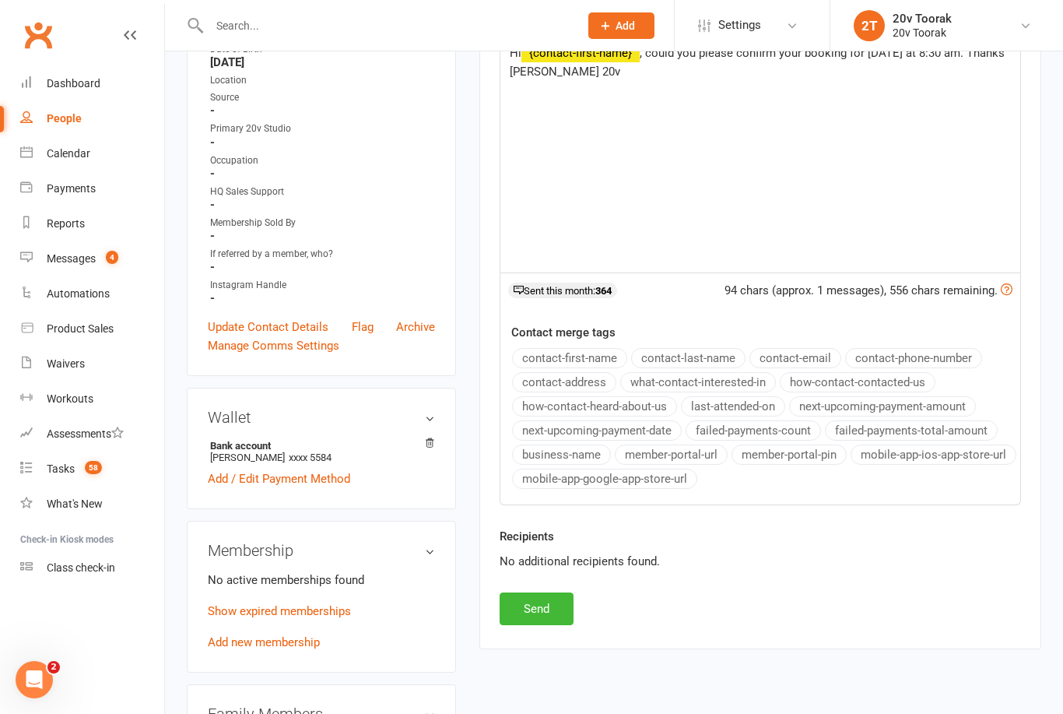
click at [549, 605] on button "Send" at bounding box center [537, 608] width 74 height 33
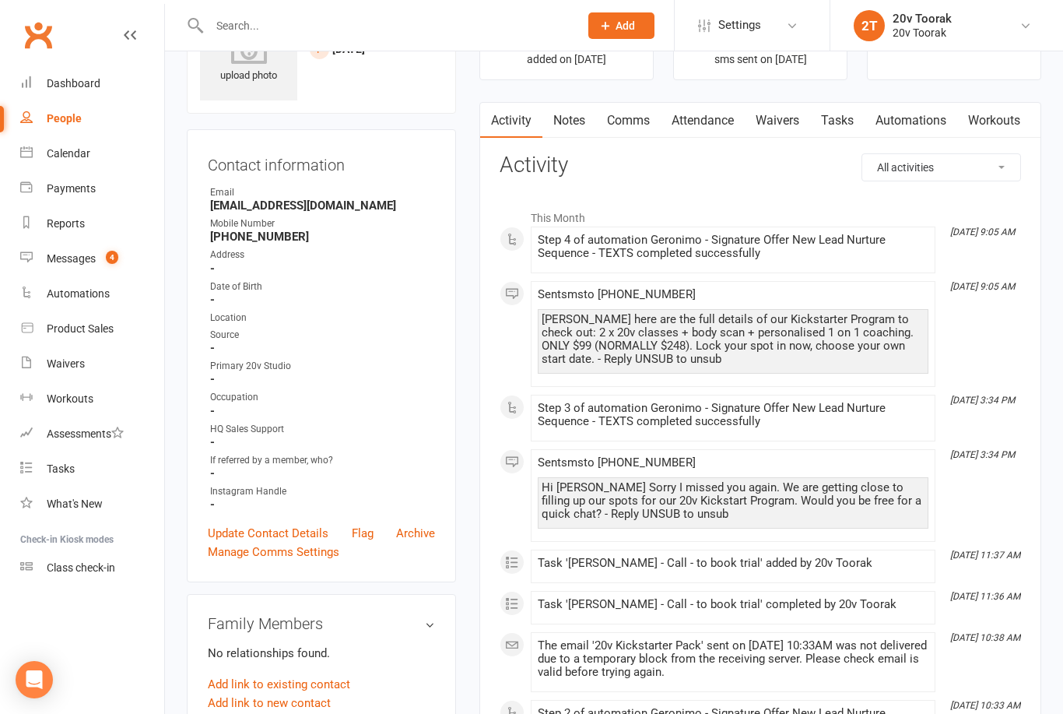
click at [395, 34] on input "text" at bounding box center [387, 26] width 364 height 22
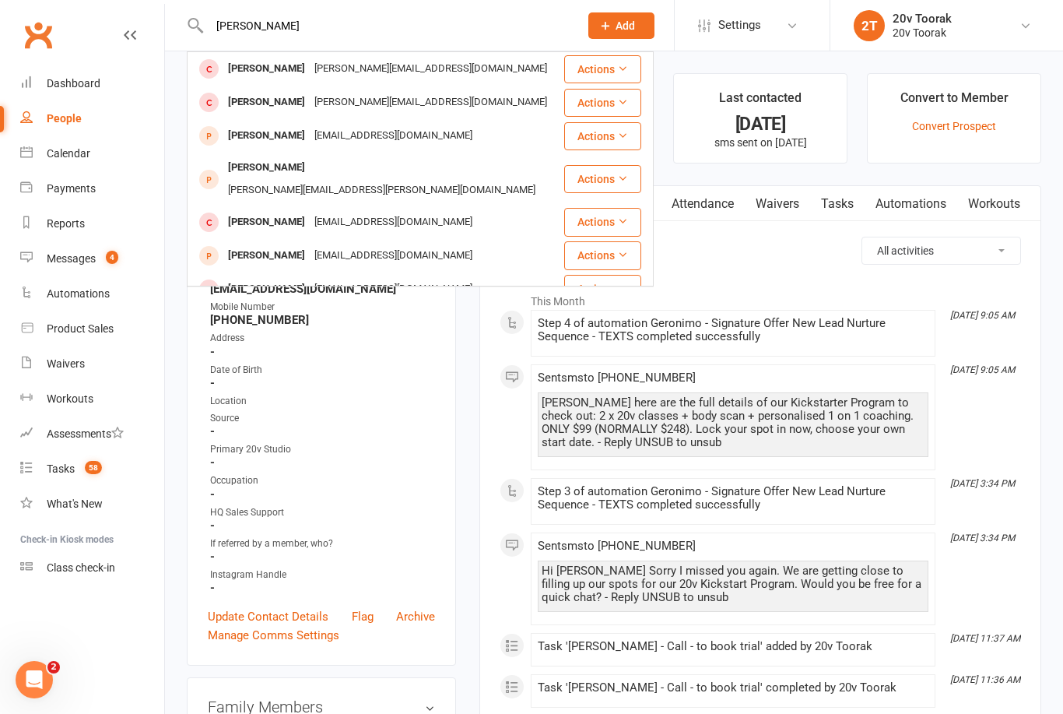
type input "Michael chris"
click at [305, 69] on div "[PERSON_NAME]" at bounding box center [266, 69] width 86 height 23
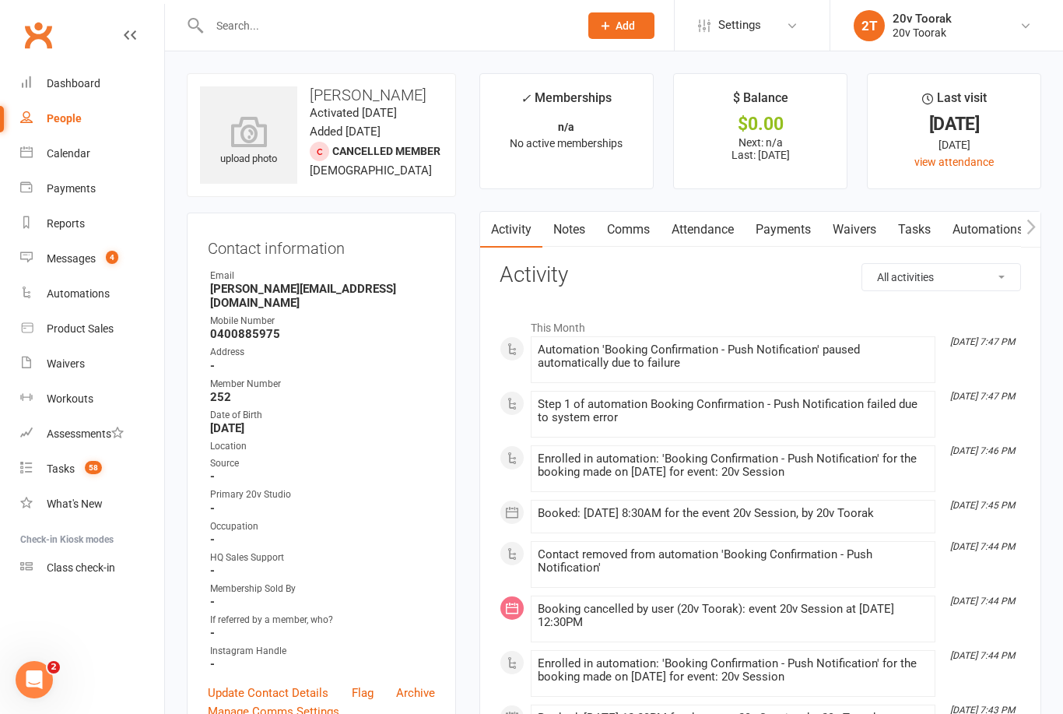
click at [723, 241] on link "Attendance" at bounding box center [703, 230] width 84 height 36
